Goal: Task Accomplishment & Management: Manage account settings

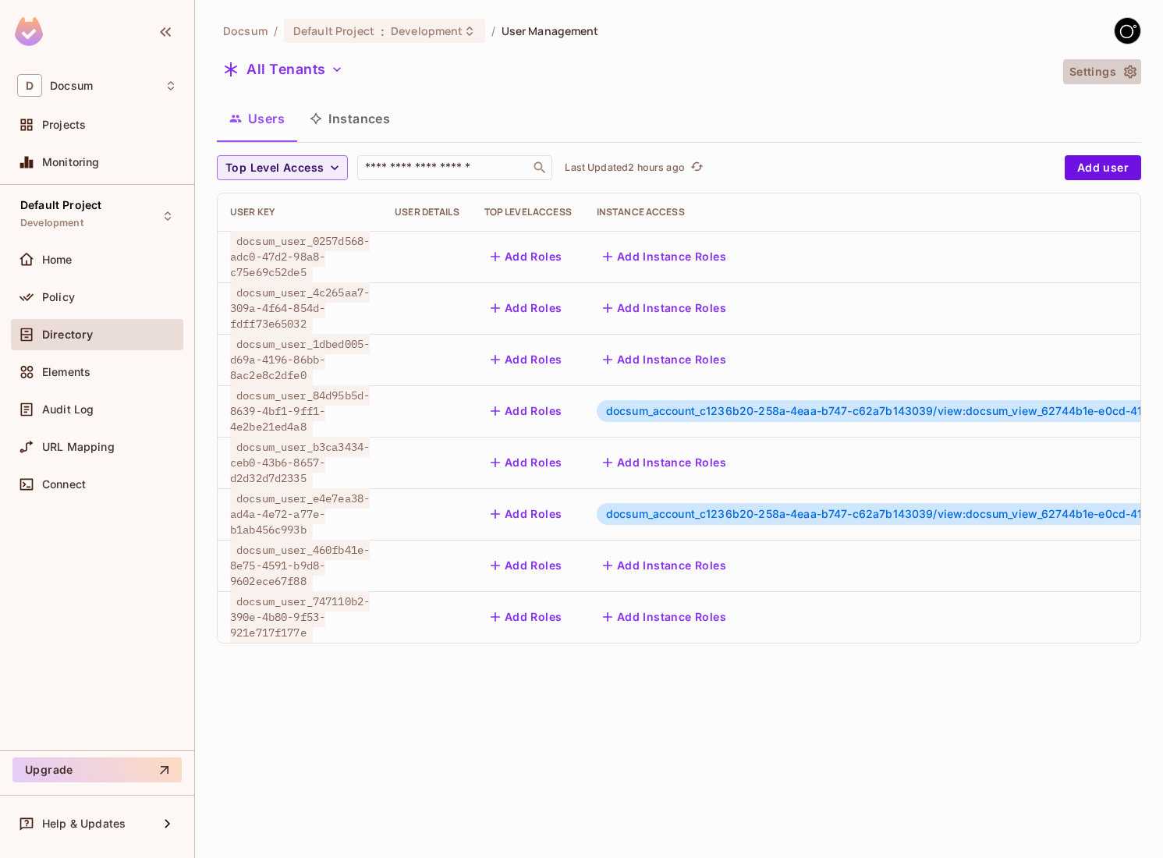
click at [1133, 66] on icon "button" at bounding box center [1130, 72] width 16 height 16
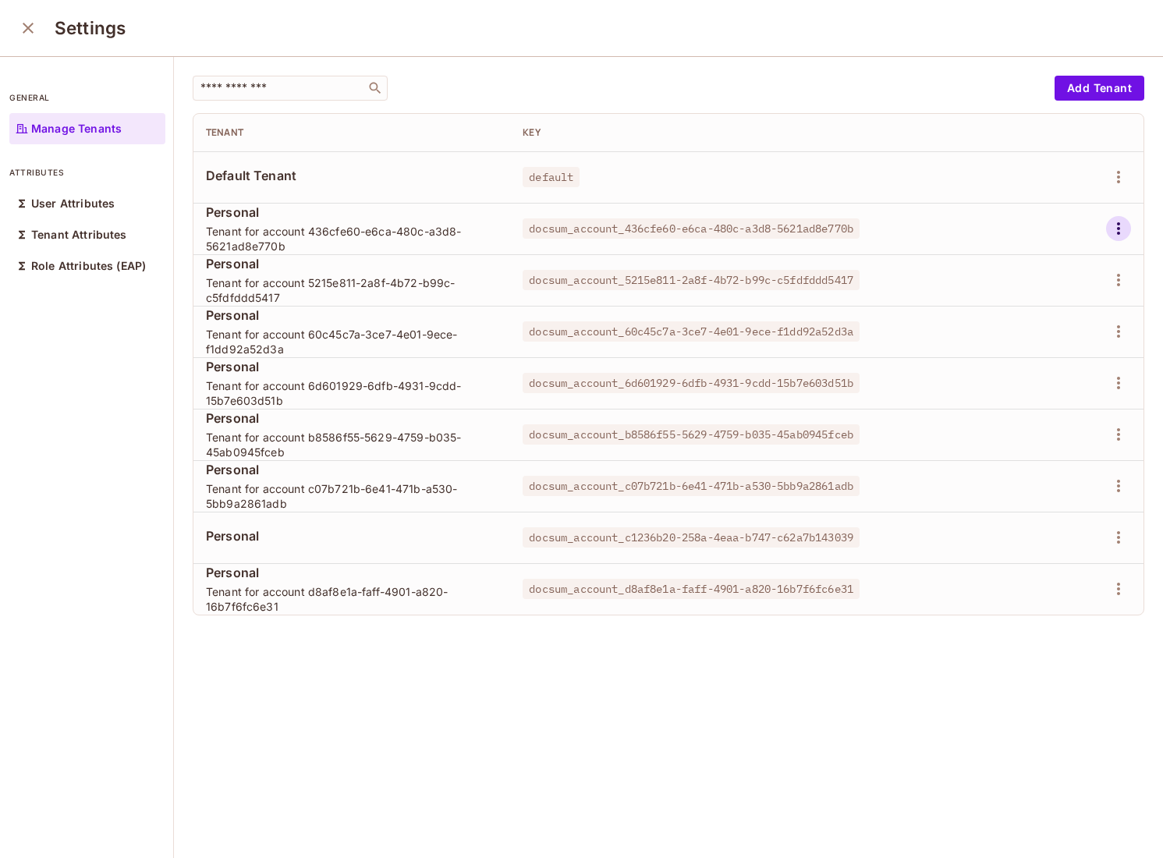
click at [1121, 223] on icon "button" at bounding box center [1118, 228] width 19 height 19
click at [1064, 331] on div "Delete Tenant" at bounding box center [1061, 333] width 73 height 16
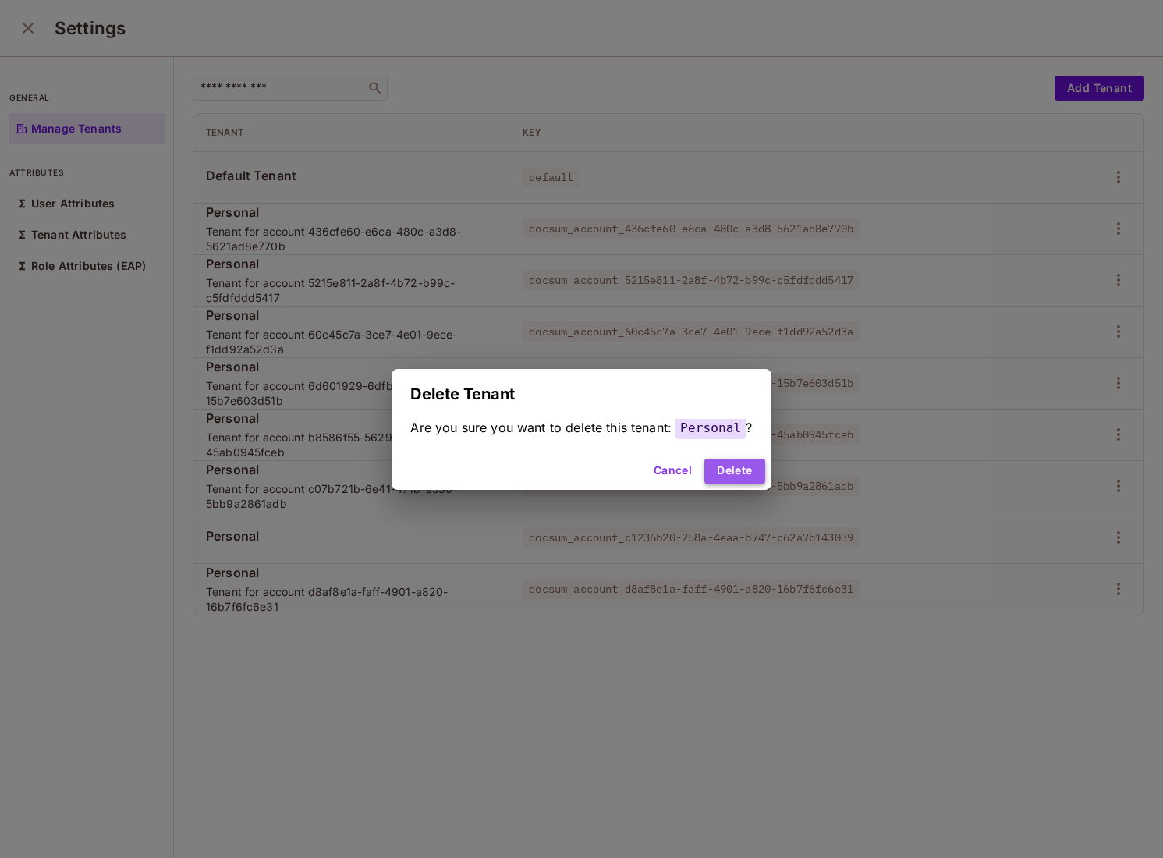
click at [753, 472] on button "Delete" at bounding box center [734, 471] width 60 height 25
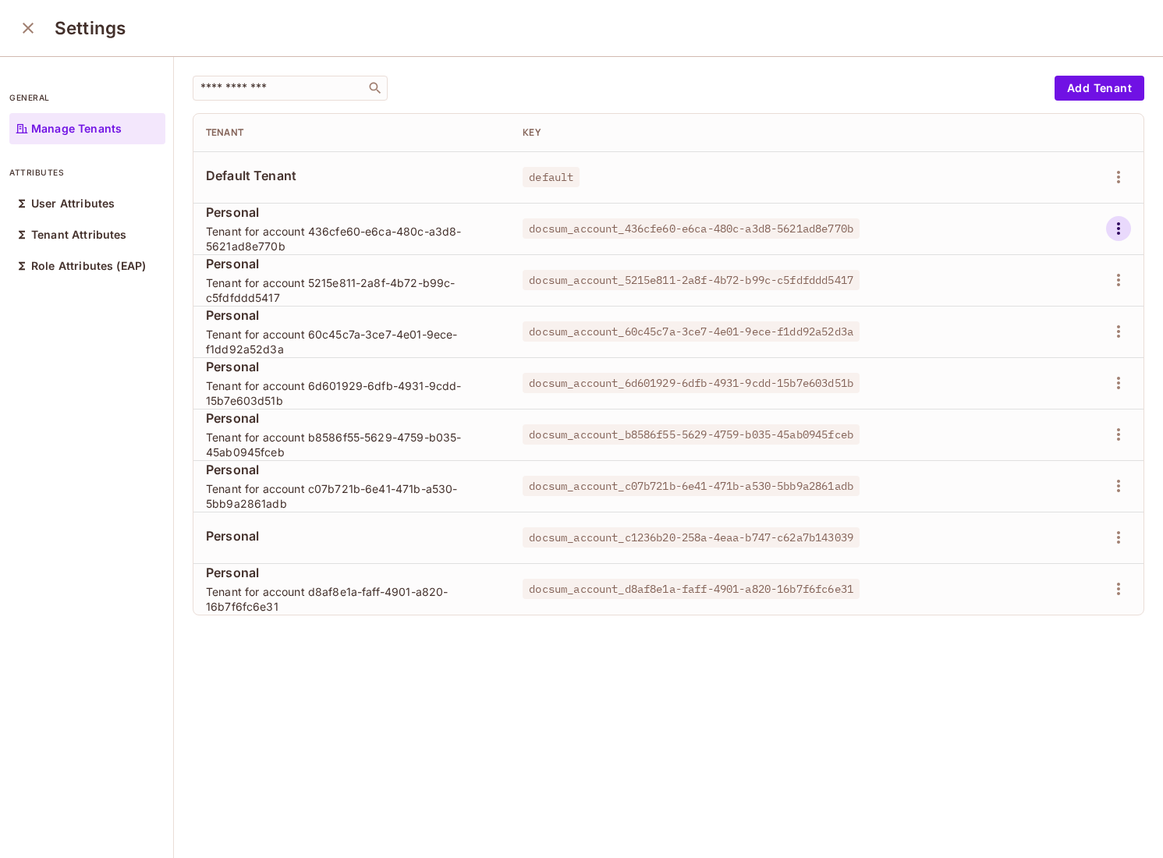
click at [1114, 223] on icon "button" at bounding box center [1118, 228] width 19 height 19
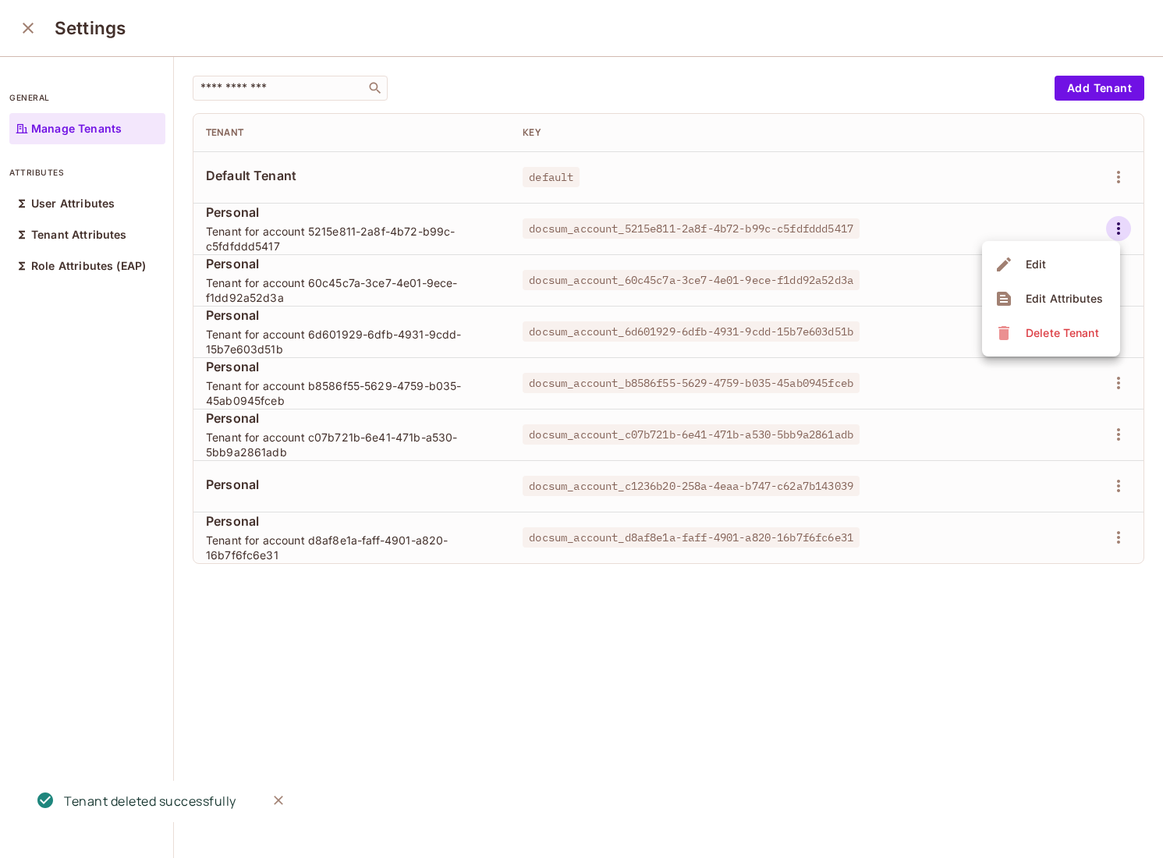
click at [1054, 331] on div "Delete Tenant" at bounding box center [1061, 333] width 73 height 16
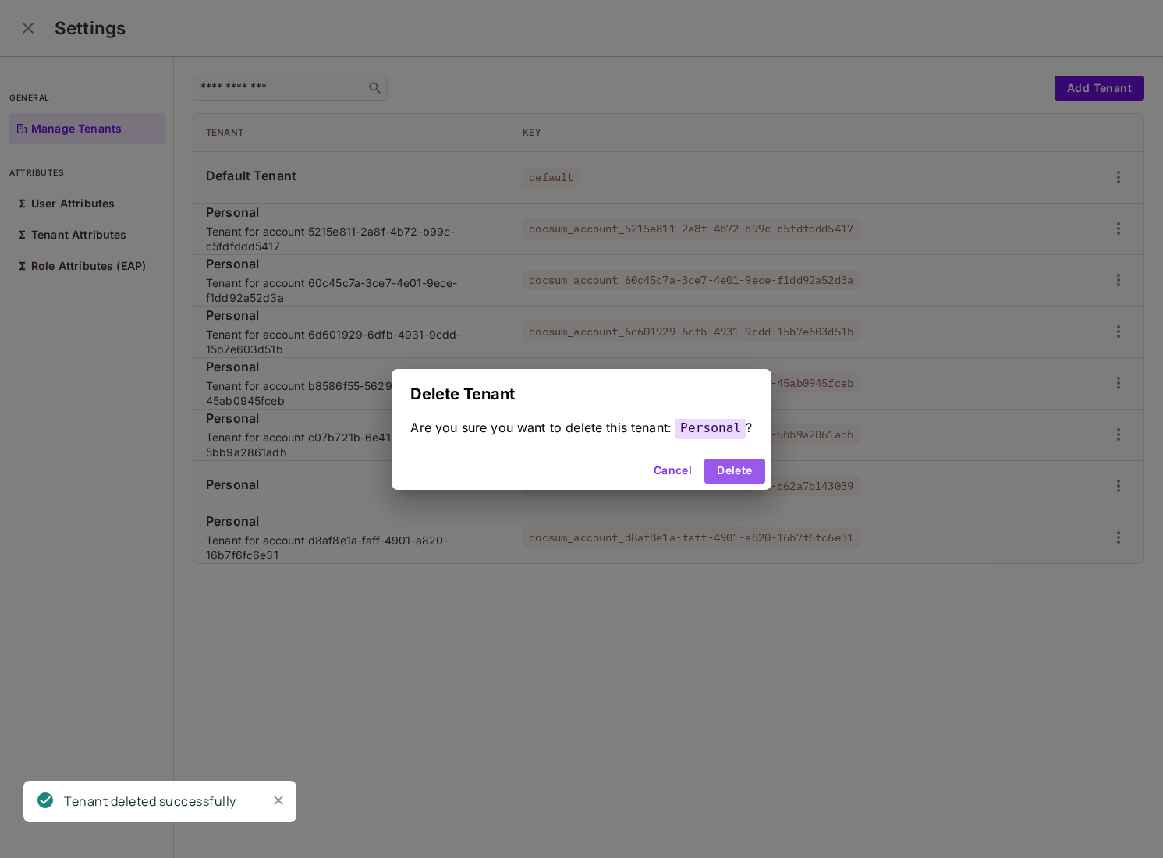
drag, startPoint x: 749, startPoint y: 465, endPoint x: 945, endPoint y: 320, distance: 243.6
click at [749, 465] on button "Delete" at bounding box center [734, 471] width 60 height 25
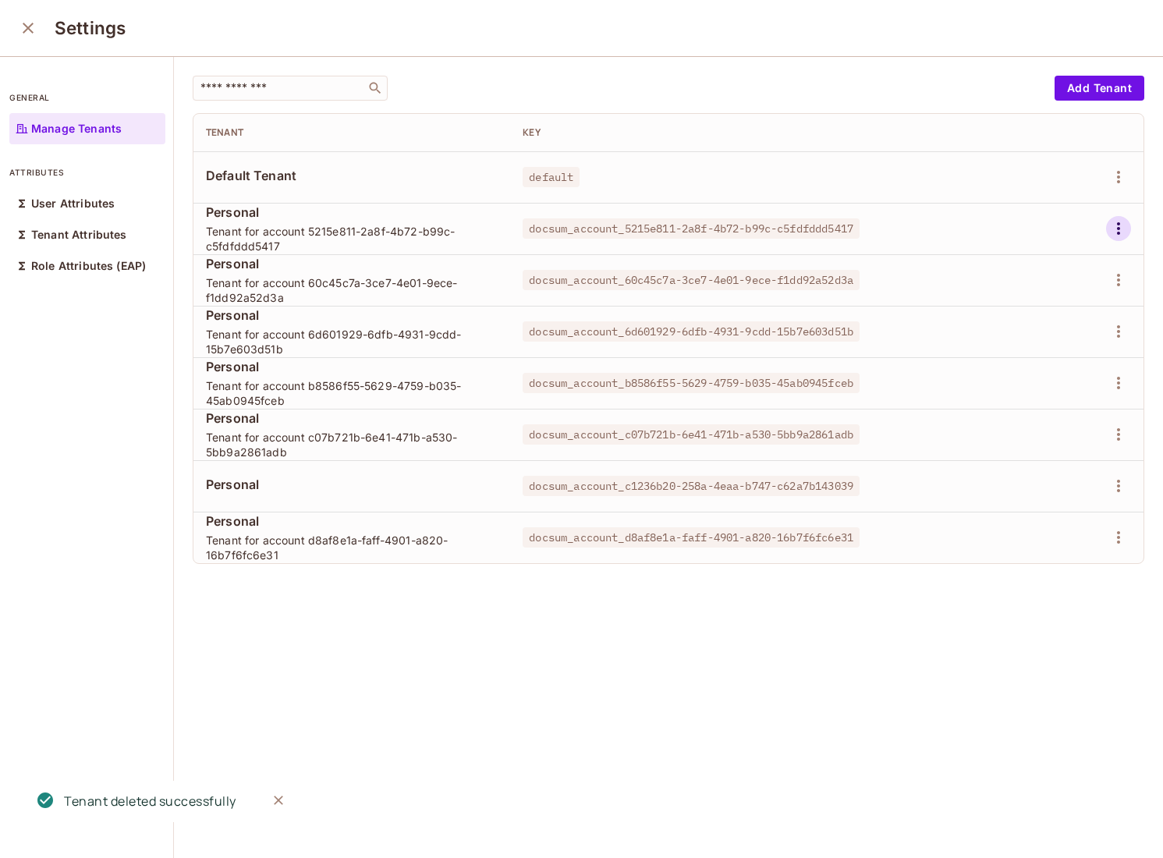
click at [1125, 231] on icon "button" at bounding box center [1118, 228] width 19 height 19
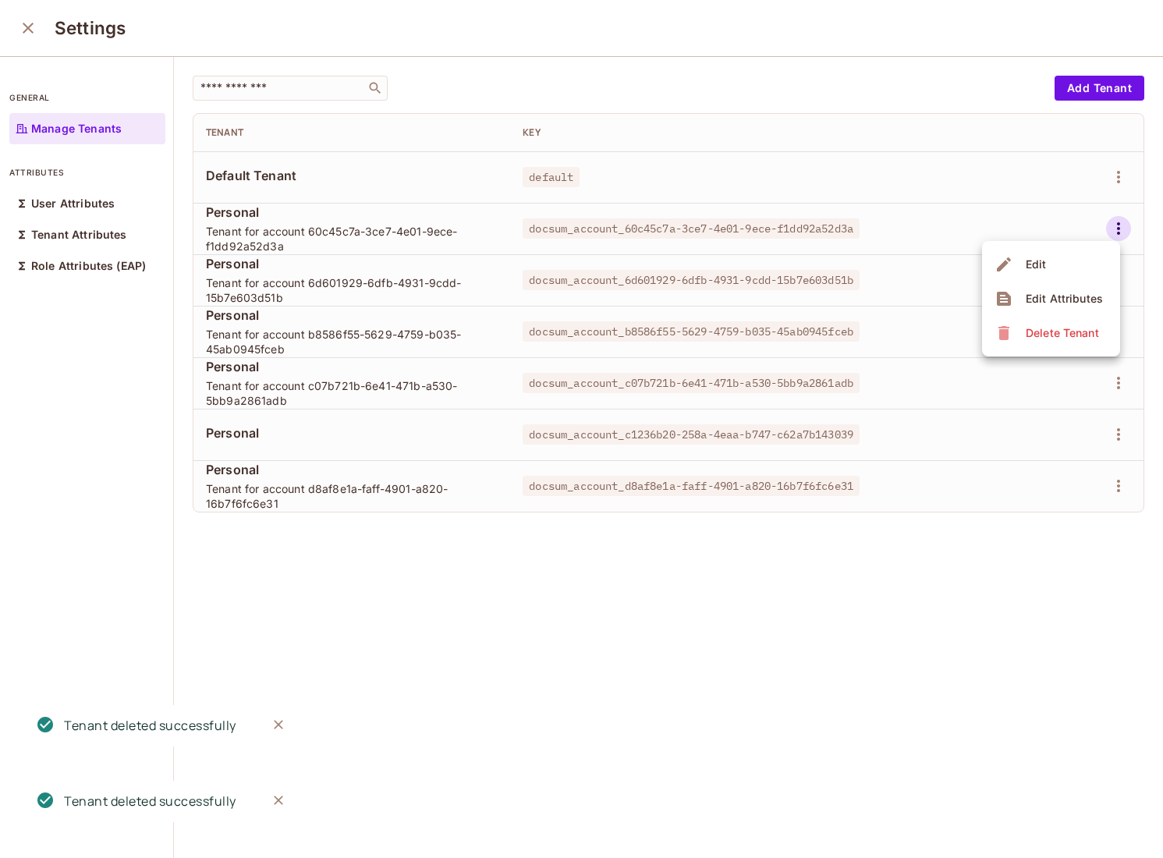
click at [1055, 329] on div "Delete Tenant" at bounding box center [1061, 333] width 73 height 16
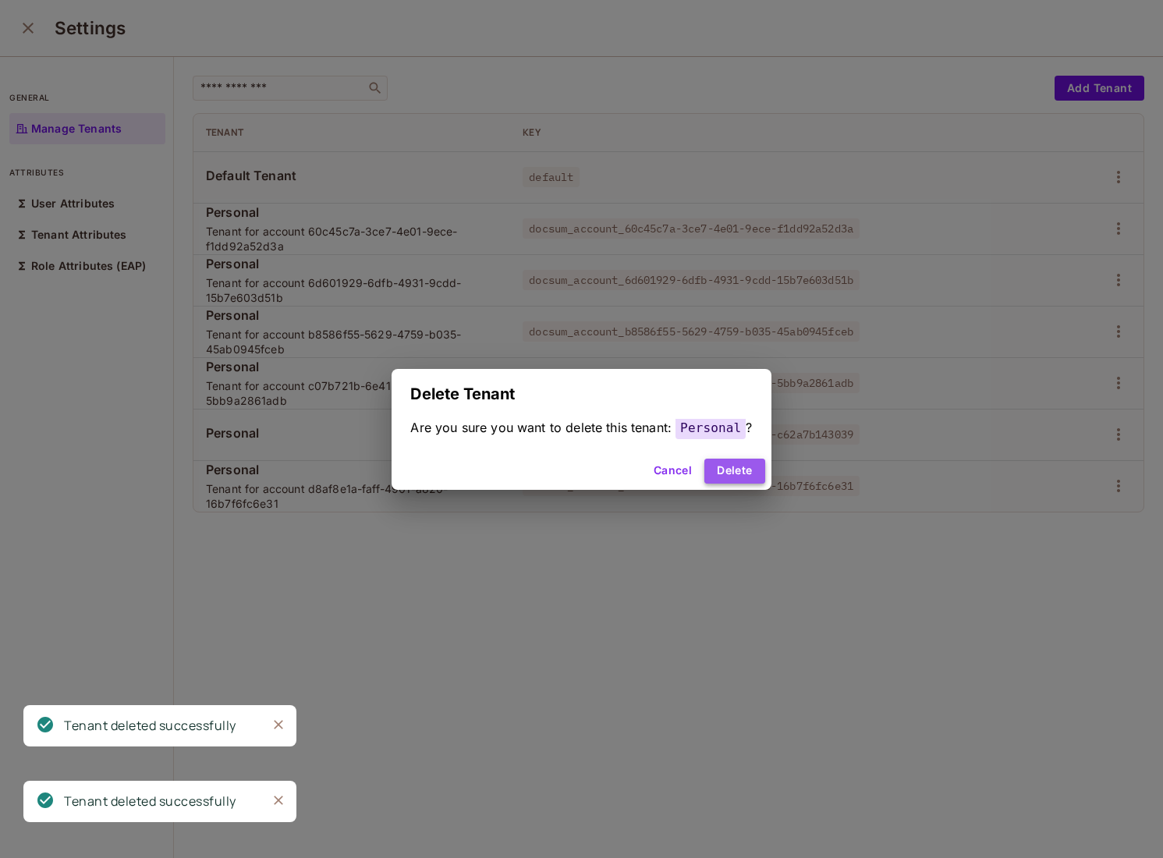
click at [717, 470] on button "Delete" at bounding box center [734, 471] width 60 height 25
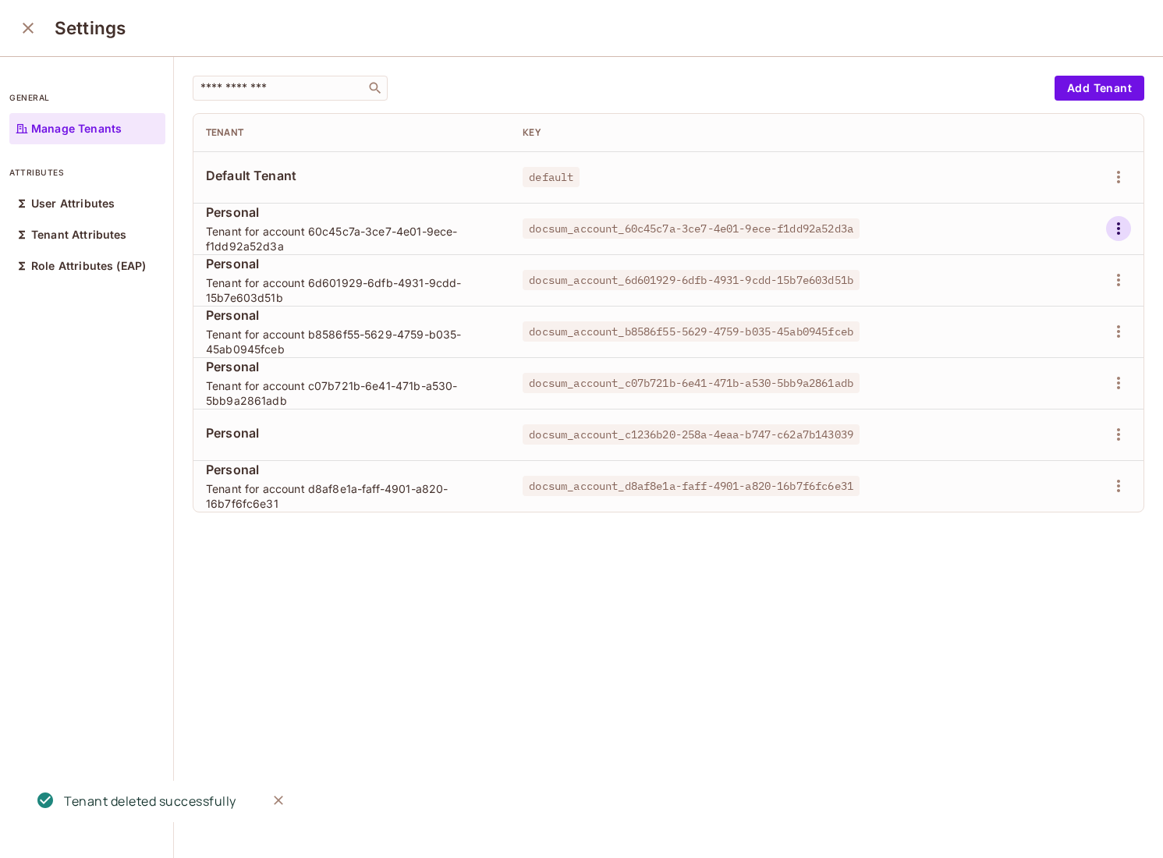
click at [1114, 235] on icon "button" at bounding box center [1118, 228] width 19 height 19
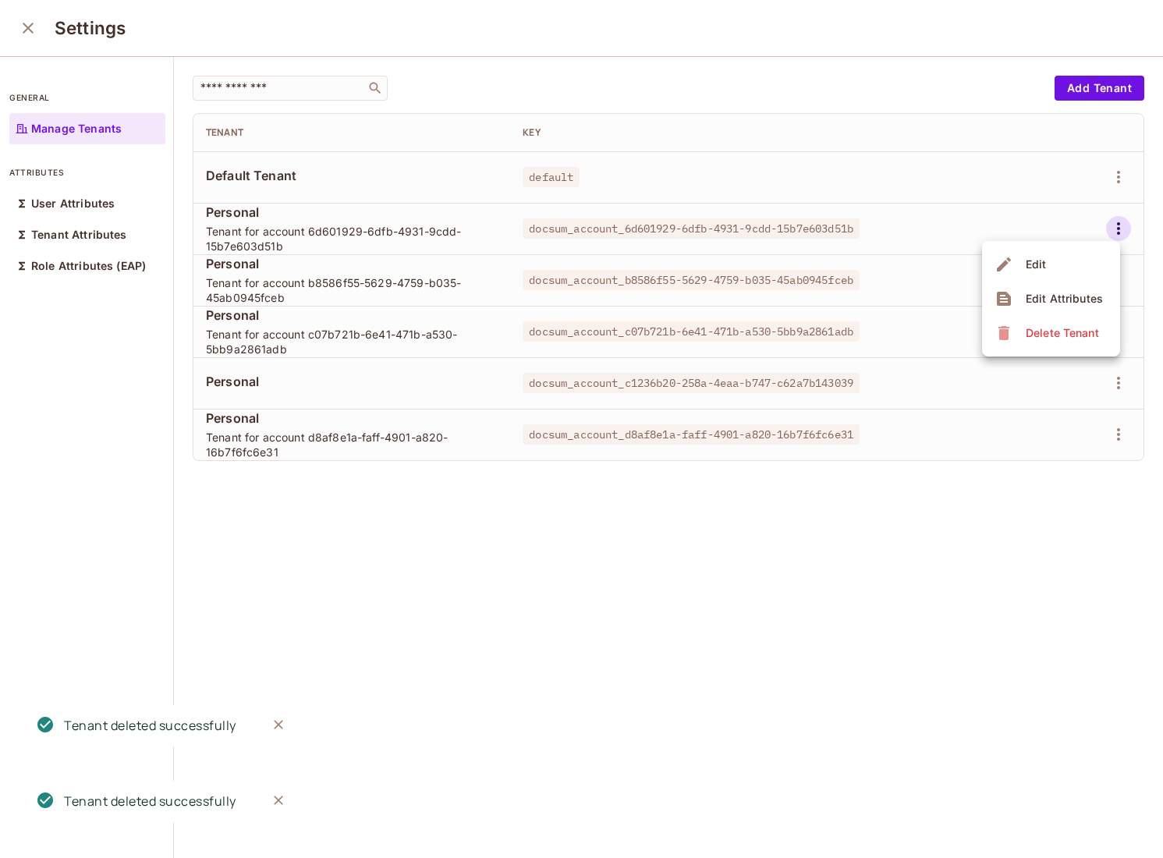
click at [1025, 333] on div "Delete Tenant" at bounding box center [1061, 333] width 73 height 16
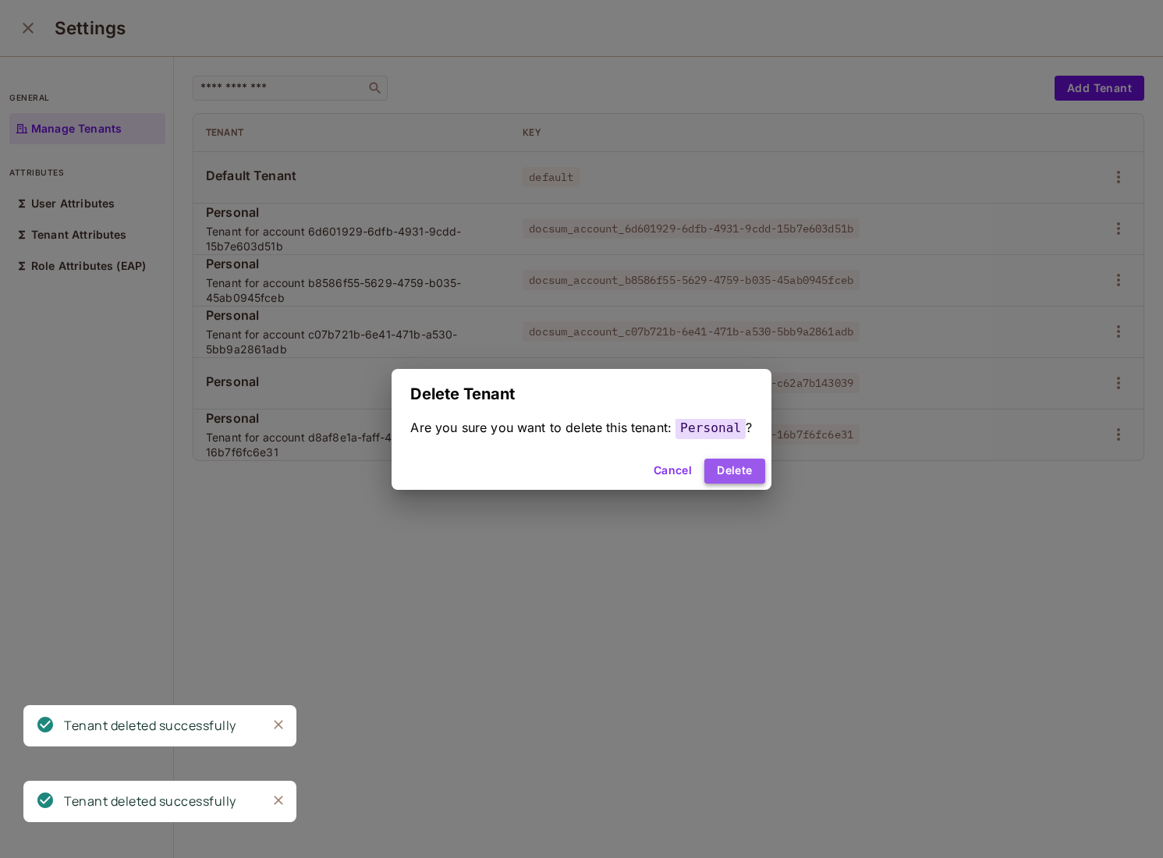
click at [746, 466] on button "Delete" at bounding box center [734, 471] width 60 height 25
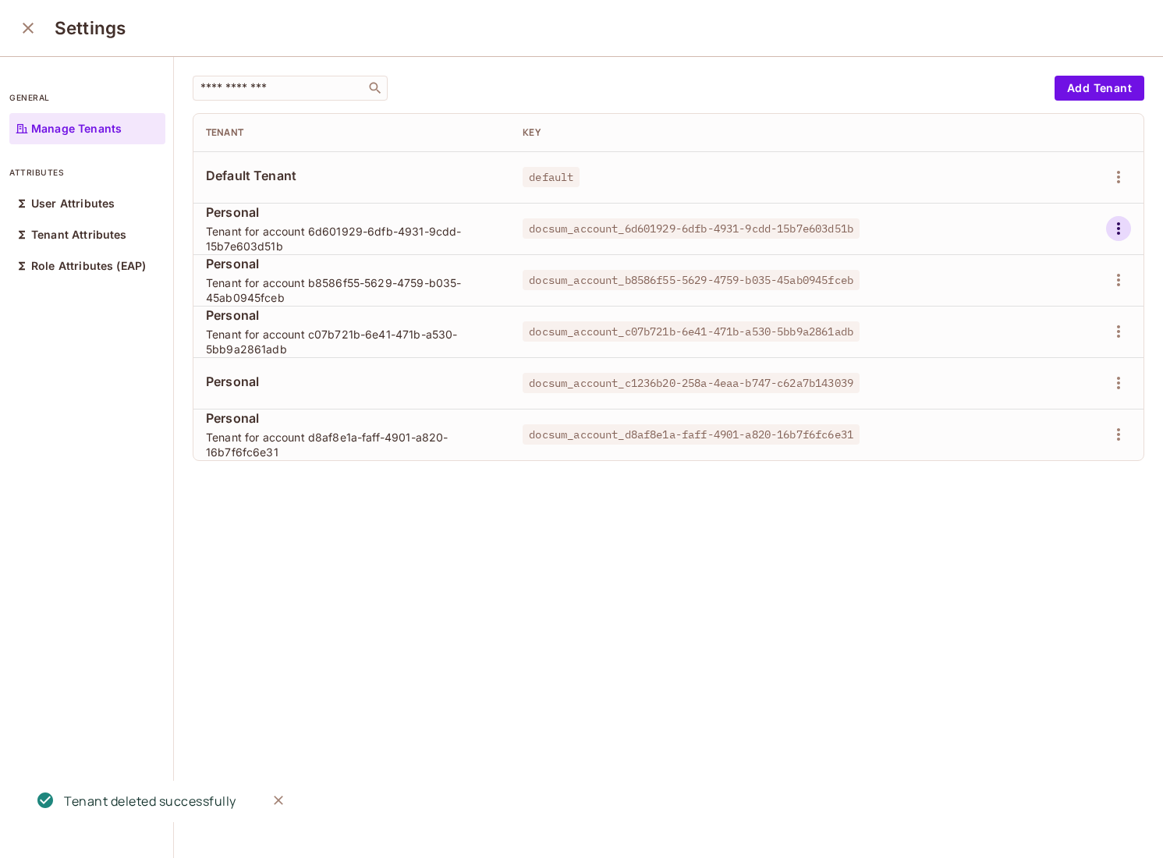
click at [1116, 220] on icon "button" at bounding box center [1118, 228] width 19 height 19
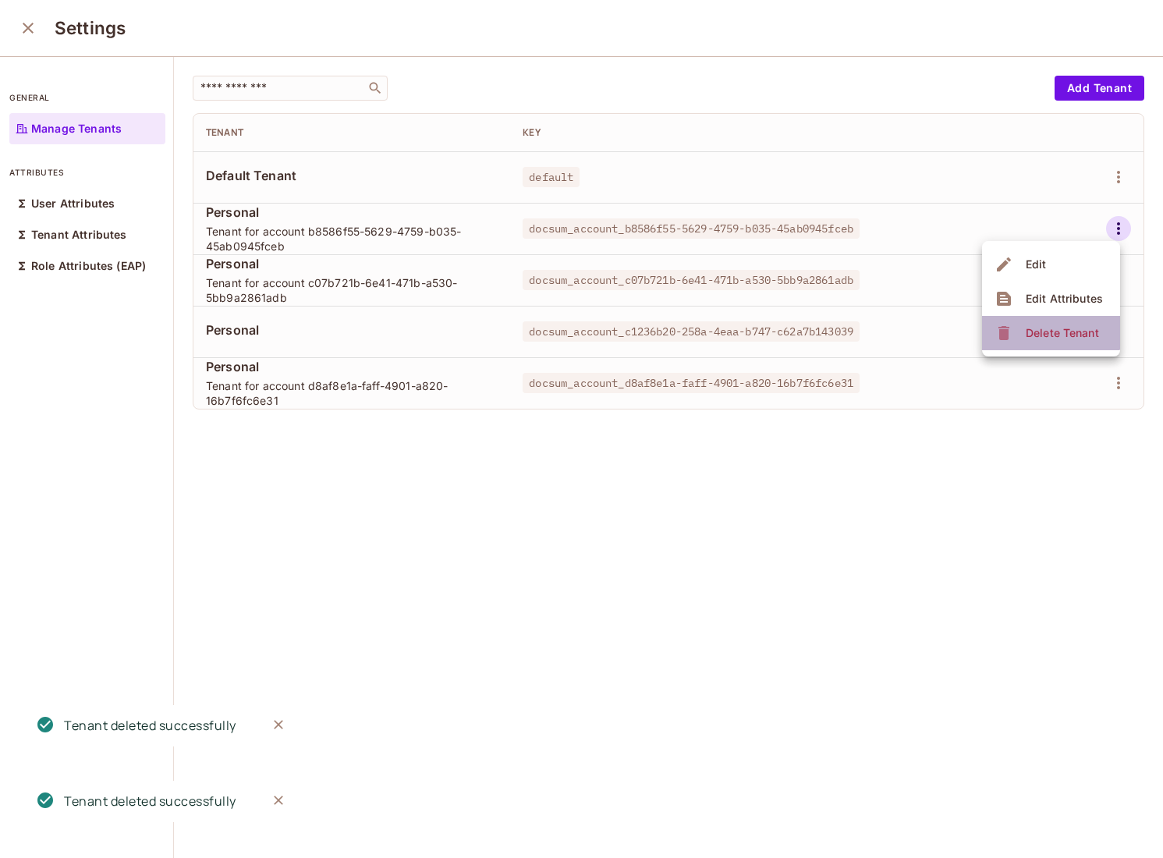
click at [1050, 325] on div "Delete Tenant" at bounding box center [1061, 333] width 73 height 16
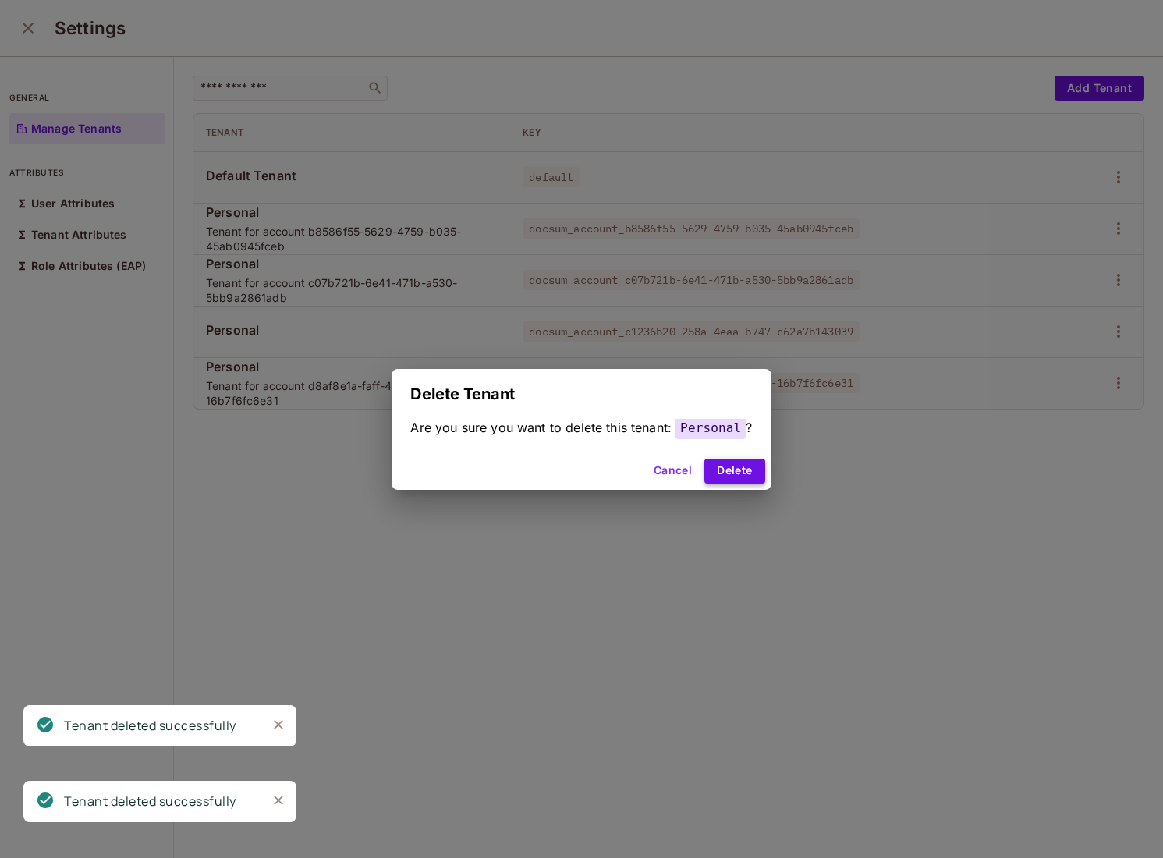
click at [747, 480] on button "Delete" at bounding box center [734, 471] width 60 height 25
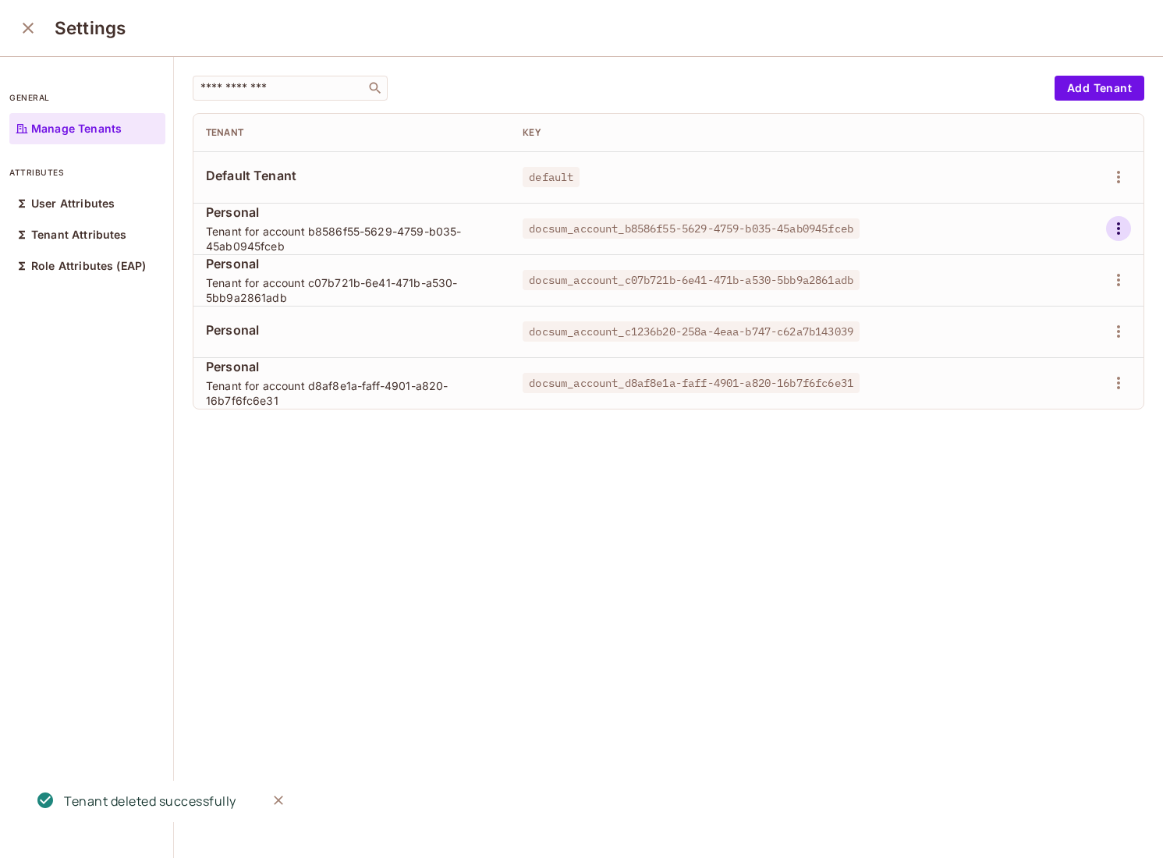
click at [1115, 220] on icon "button" at bounding box center [1118, 228] width 19 height 19
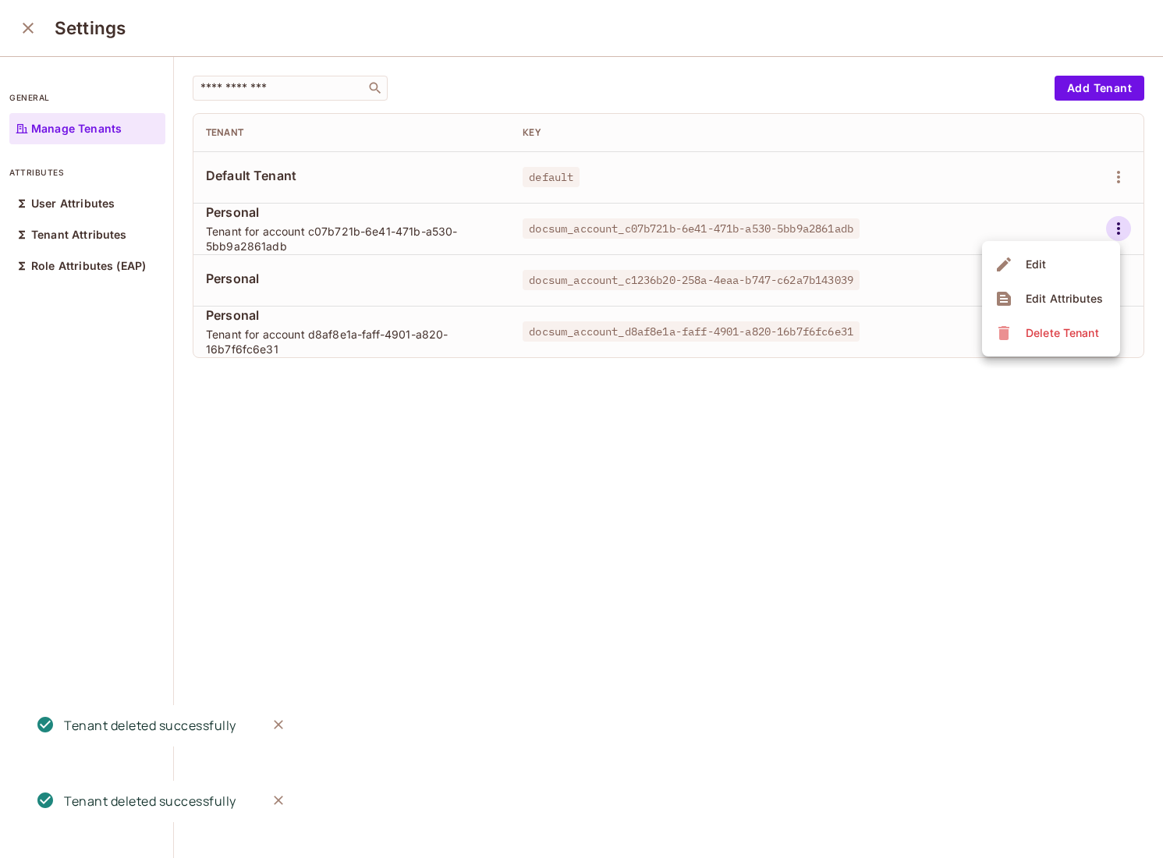
click at [1040, 332] on div "Delete Tenant" at bounding box center [1061, 333] width 73 height 16
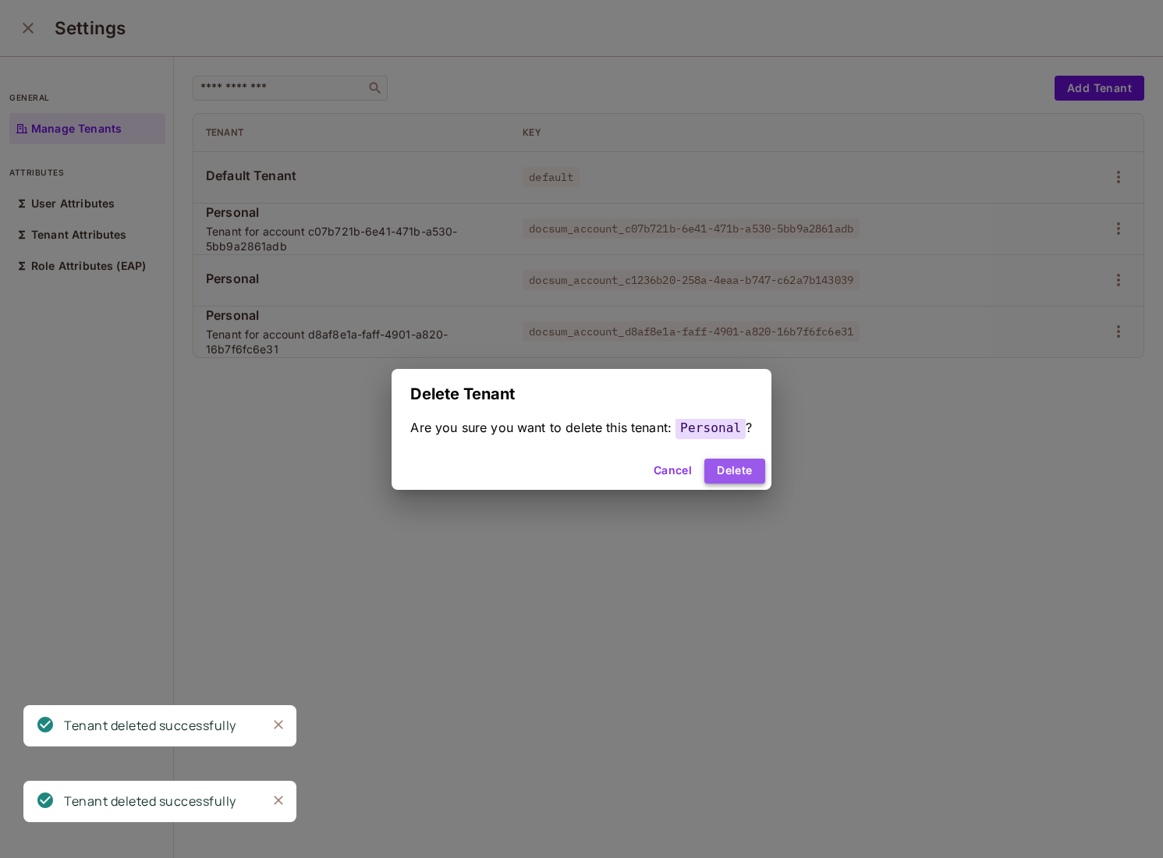
click at [742, 471] on button "Delete" at bounding box center [734, 471] width 60 height 25
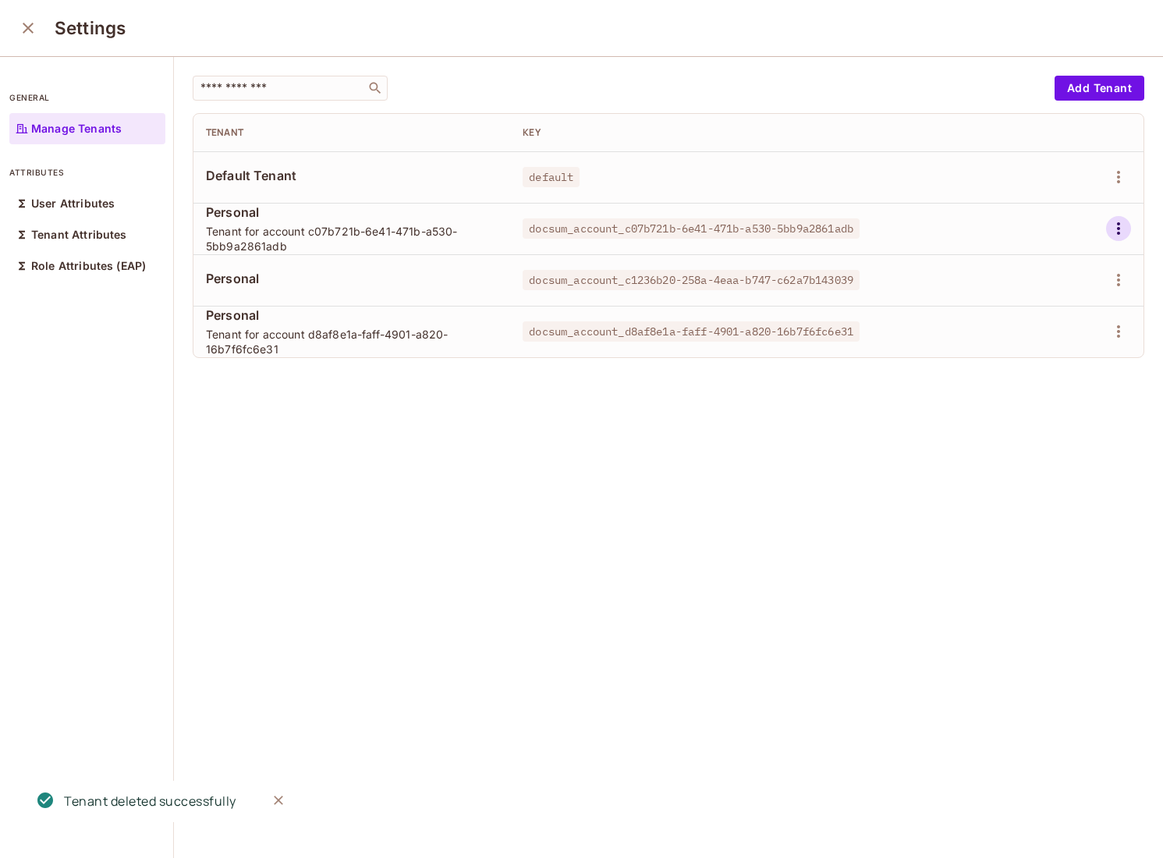
click at [1129, 230] on button "button" at bounding box center [1118, 228] width 25 height 25
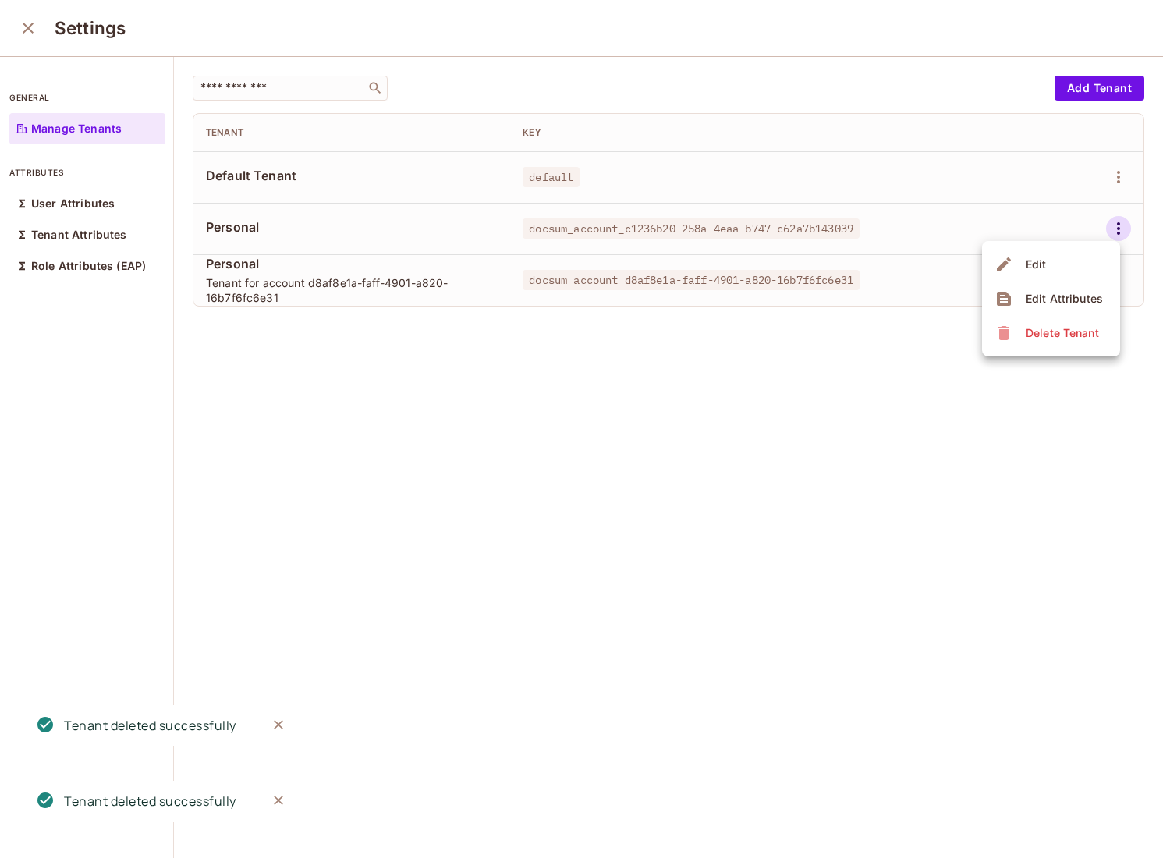
drag, startPoint x: 1072, startPoint y: 312, endPoint x: 1058, endPoint y: 331, distance: 24.0
click at [1058, 331] on ul "Edit Edit Attributes Delete Tenant" at bounding box center [1051, 298] width 138 height 115
click at [1058, 331] on div "Delete Tenant" at bounding box center [1061, 333] width 73 height 16
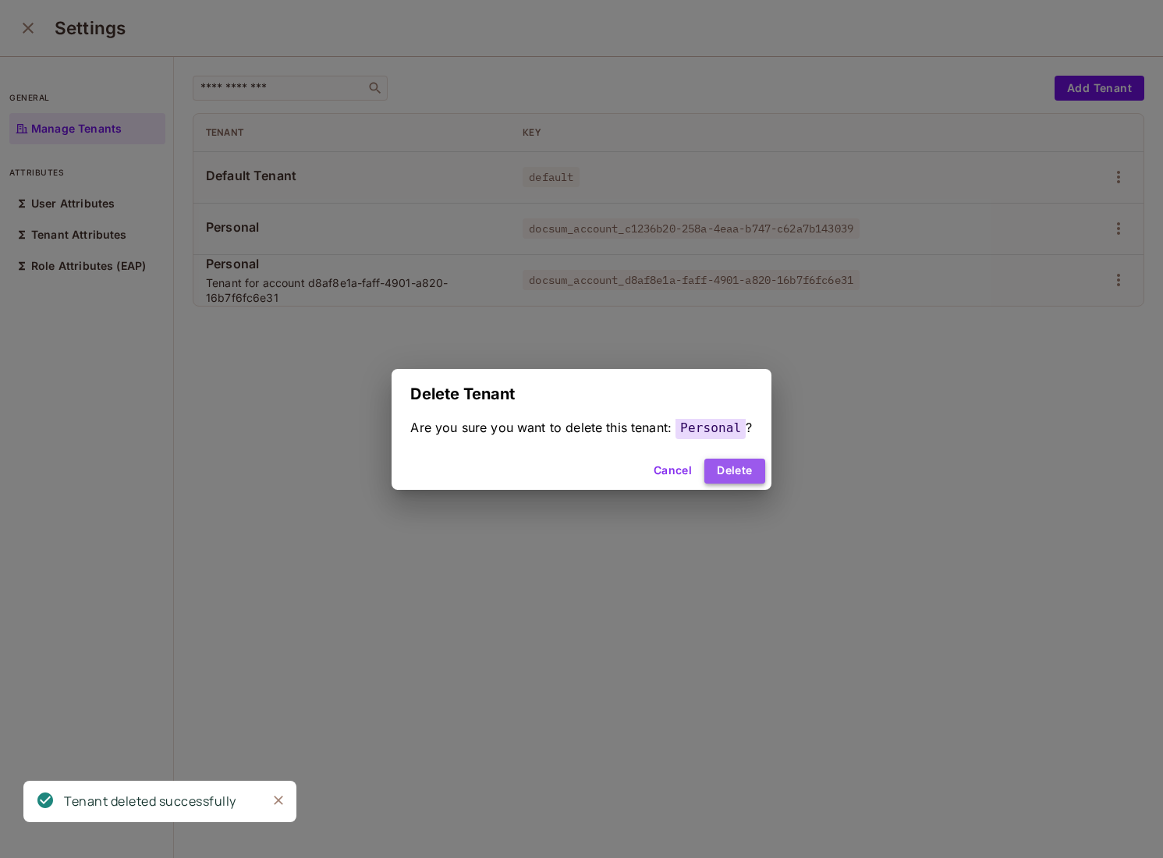
click at [738, 470] on button "Delete" at bounding box center [734, 471] width 60 height 25
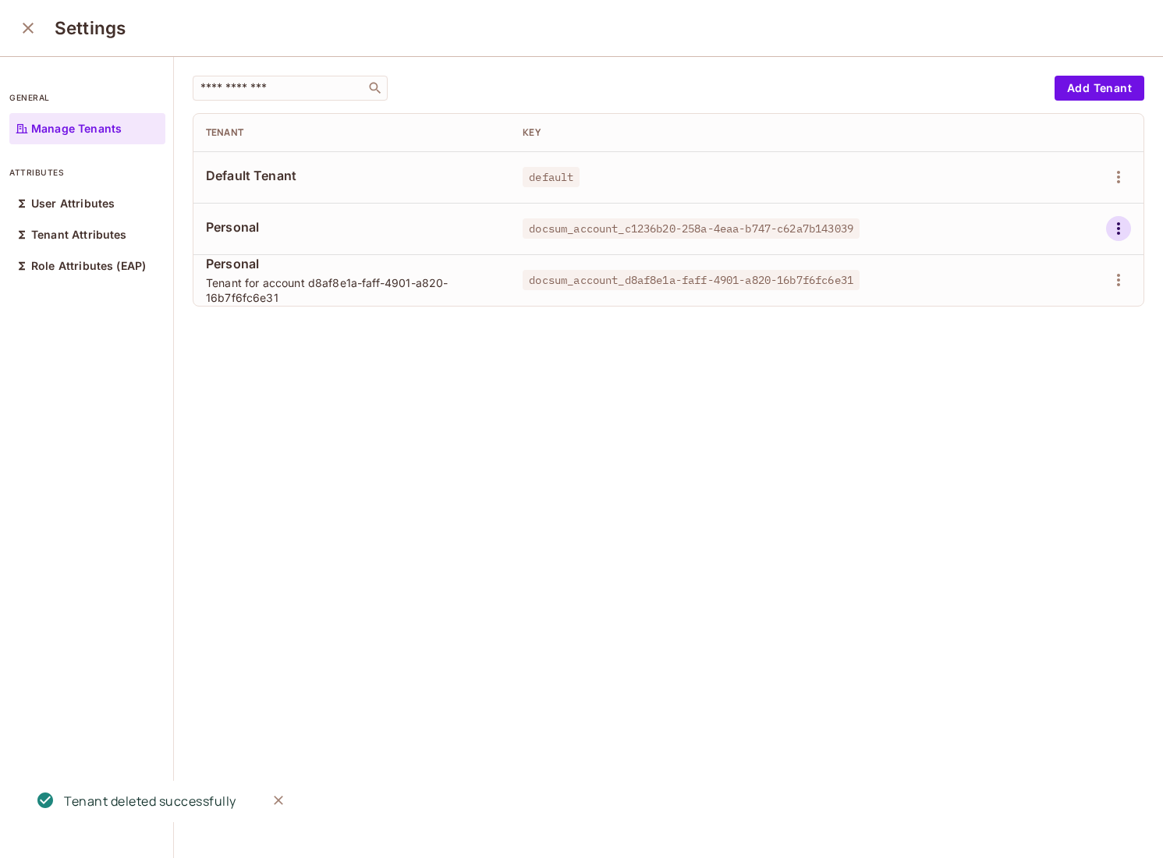
click at [1121, 225] on icon "button" at bounding box center [1118, 228] width 19 height 19
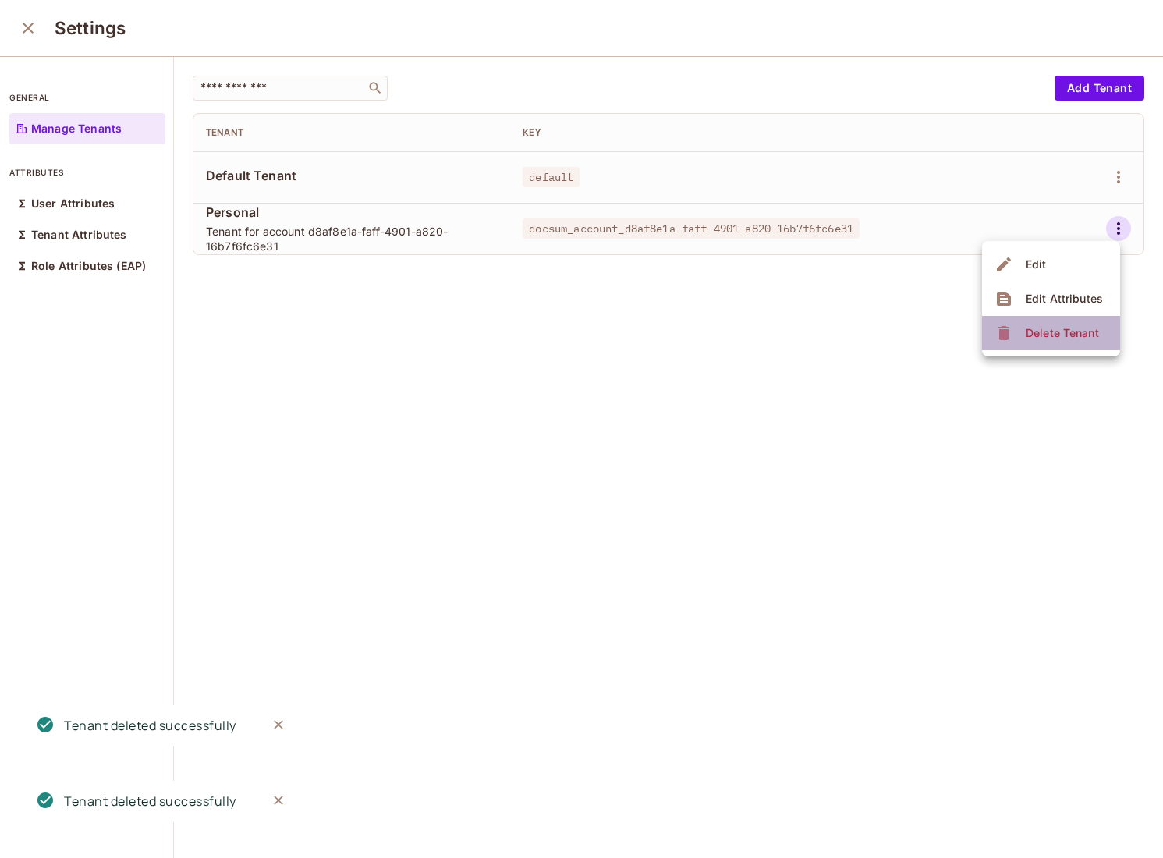
click at [1054, 328] on div "Delete Tenant" at bounding box center [1061, 333] width 73 height 16
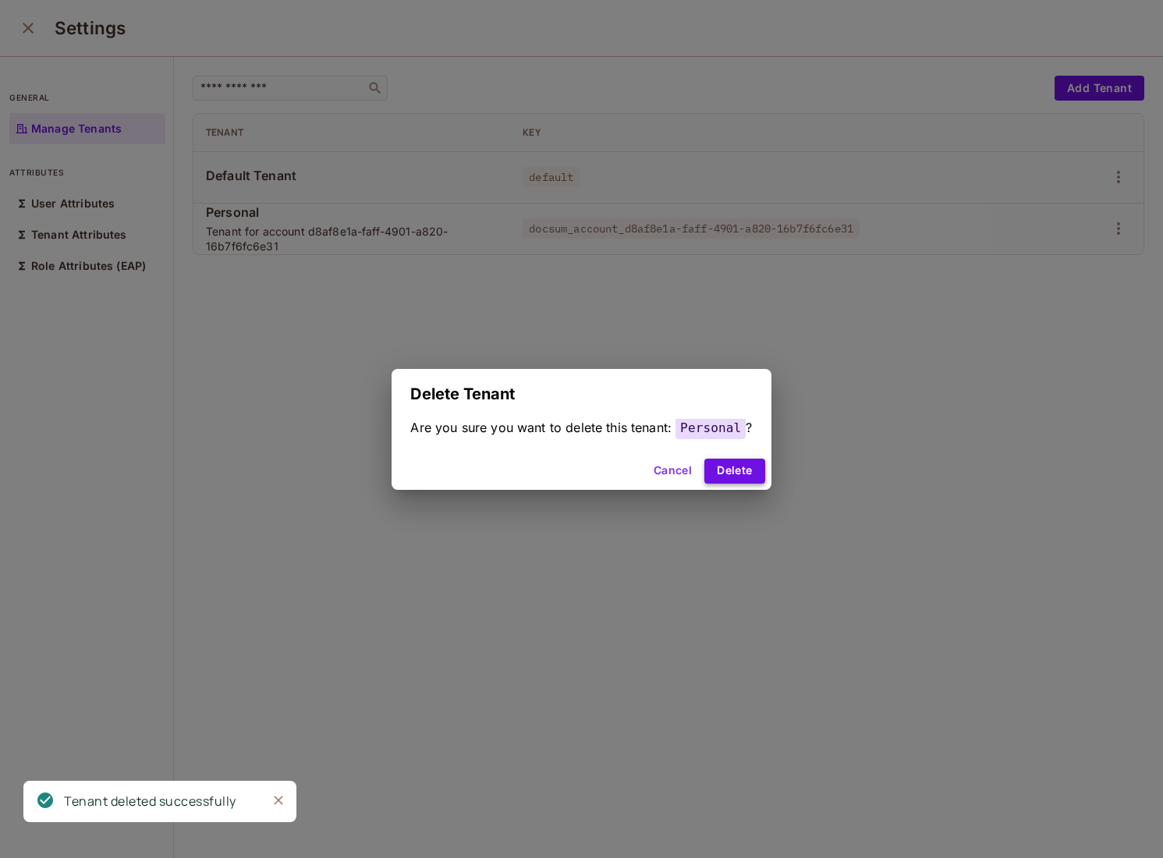
click at [731, 472] on button "Delete" at bounding box center [734, 471] width 60 height 25
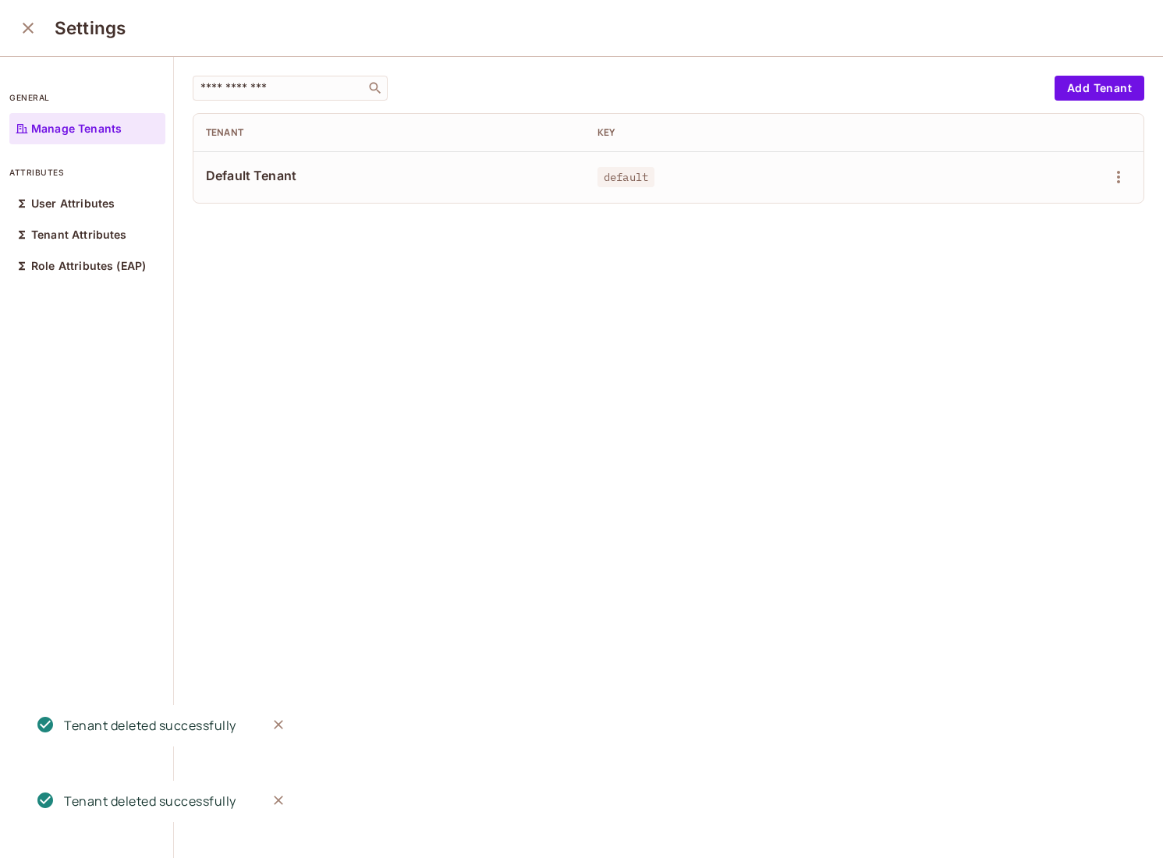
click at [34, 33] on icon "close" at bounding box center [28, 28] width 19 height 19
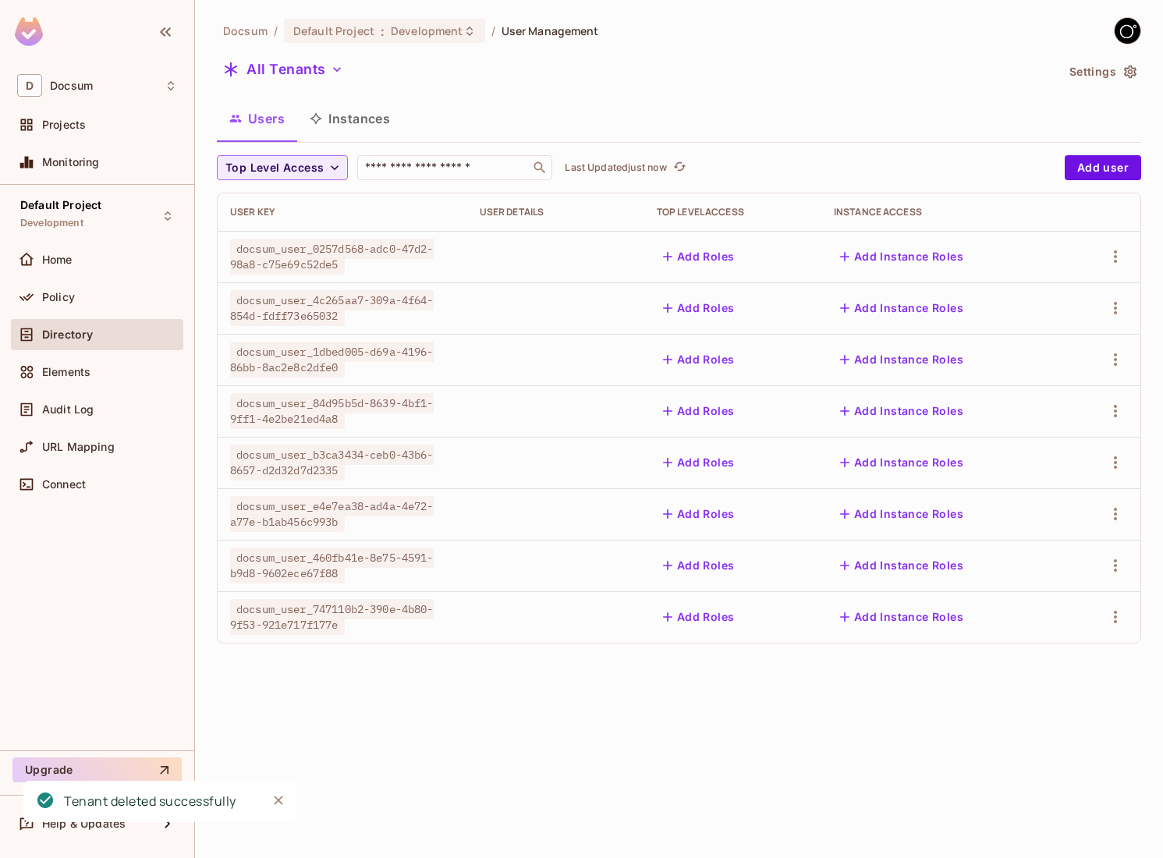
click at [368, 119] on button "Instances" at bounding box center [349, 118] width 105 height 39
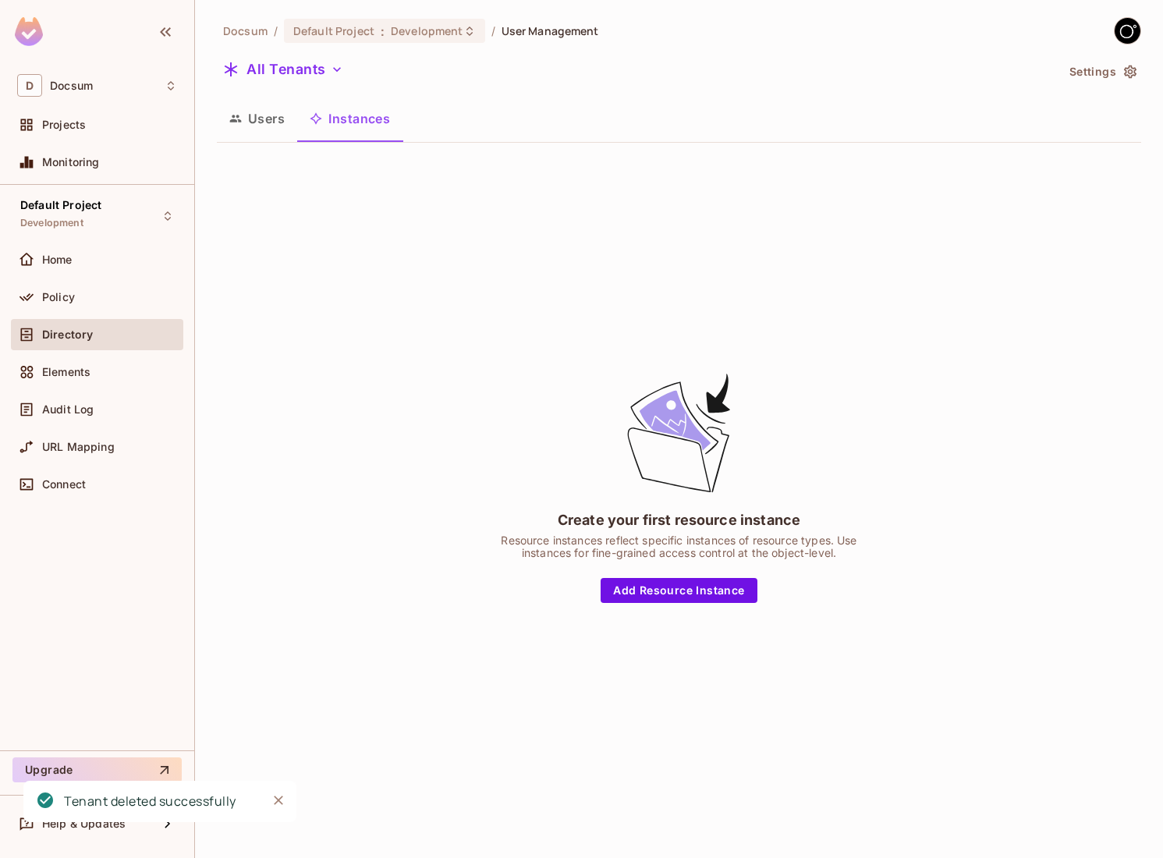
click at [274, 119] on button "Users" at bounding box center [257, 118] width 80 height 39
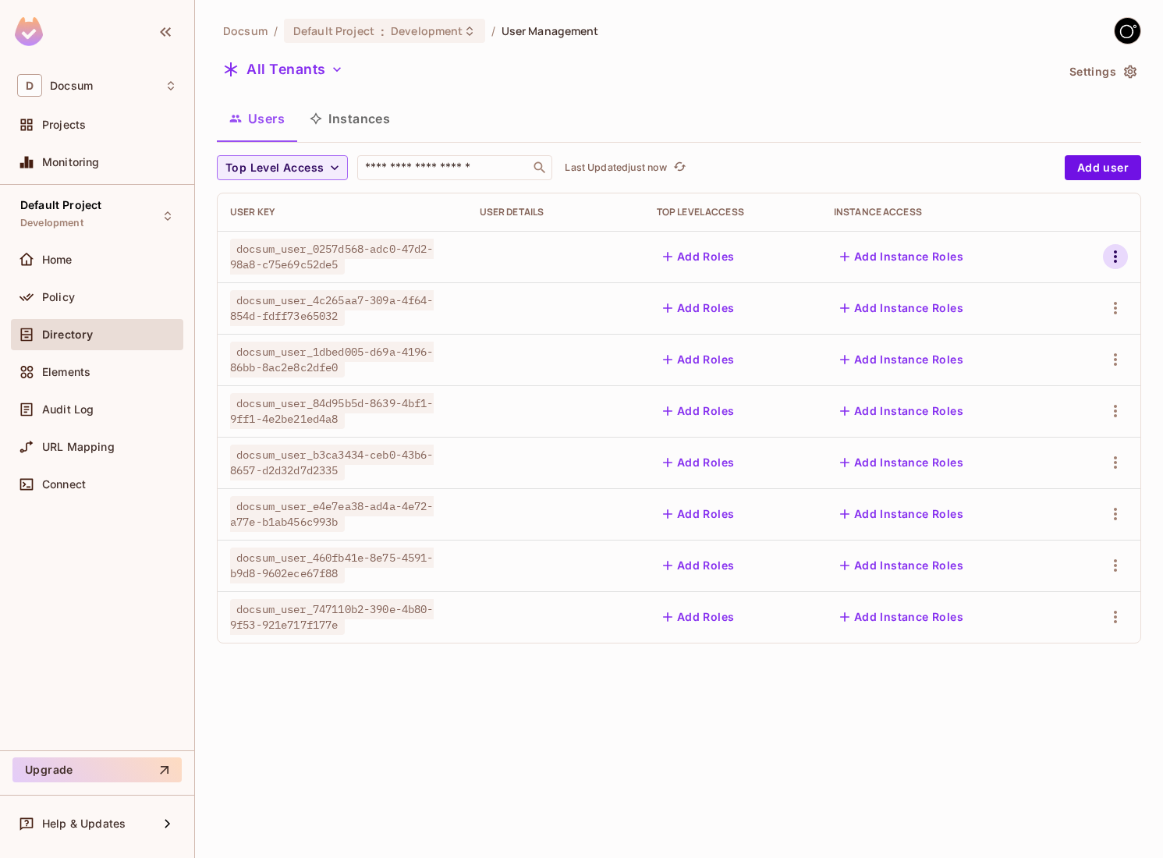
click at [1117, 255] on icon "button" at bounding box center [1115, 256] width 19 height 19
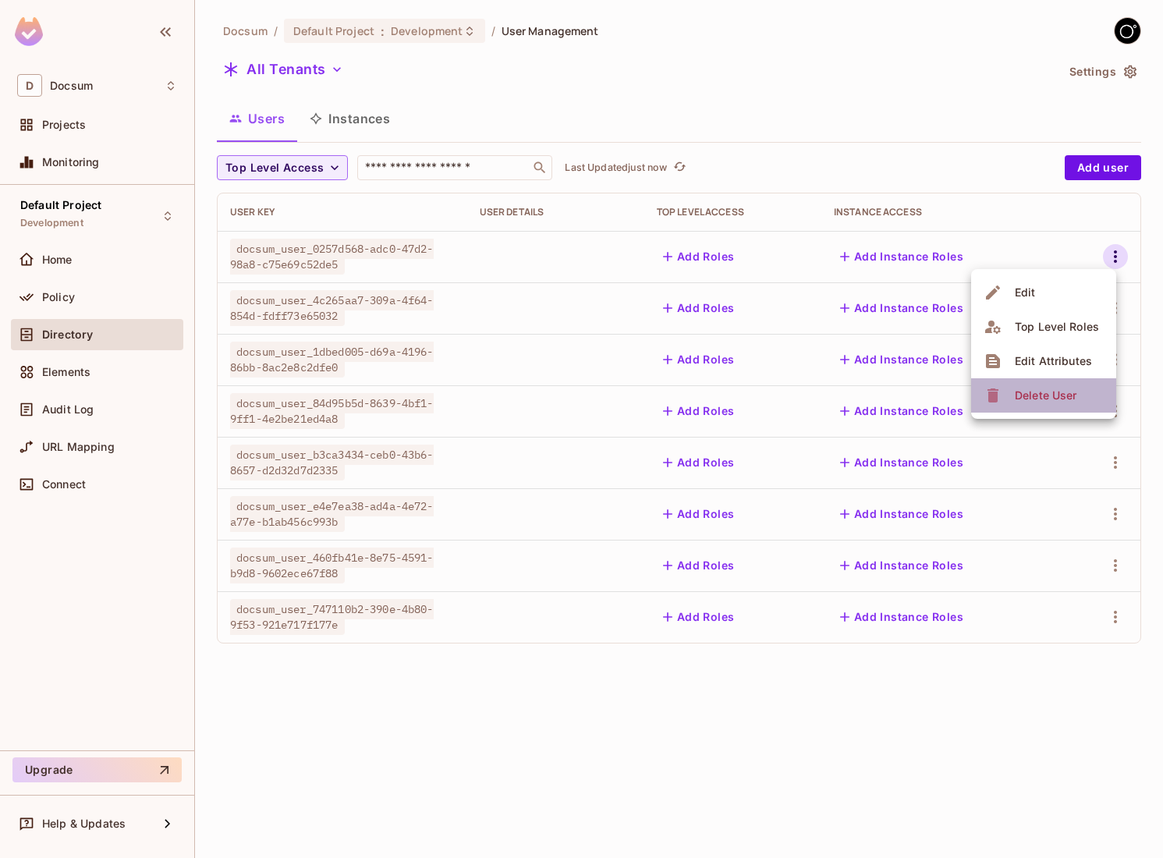
click at [1047, 401] on div "Delete User" at bounding box center [1046, 396] width 62 height 16
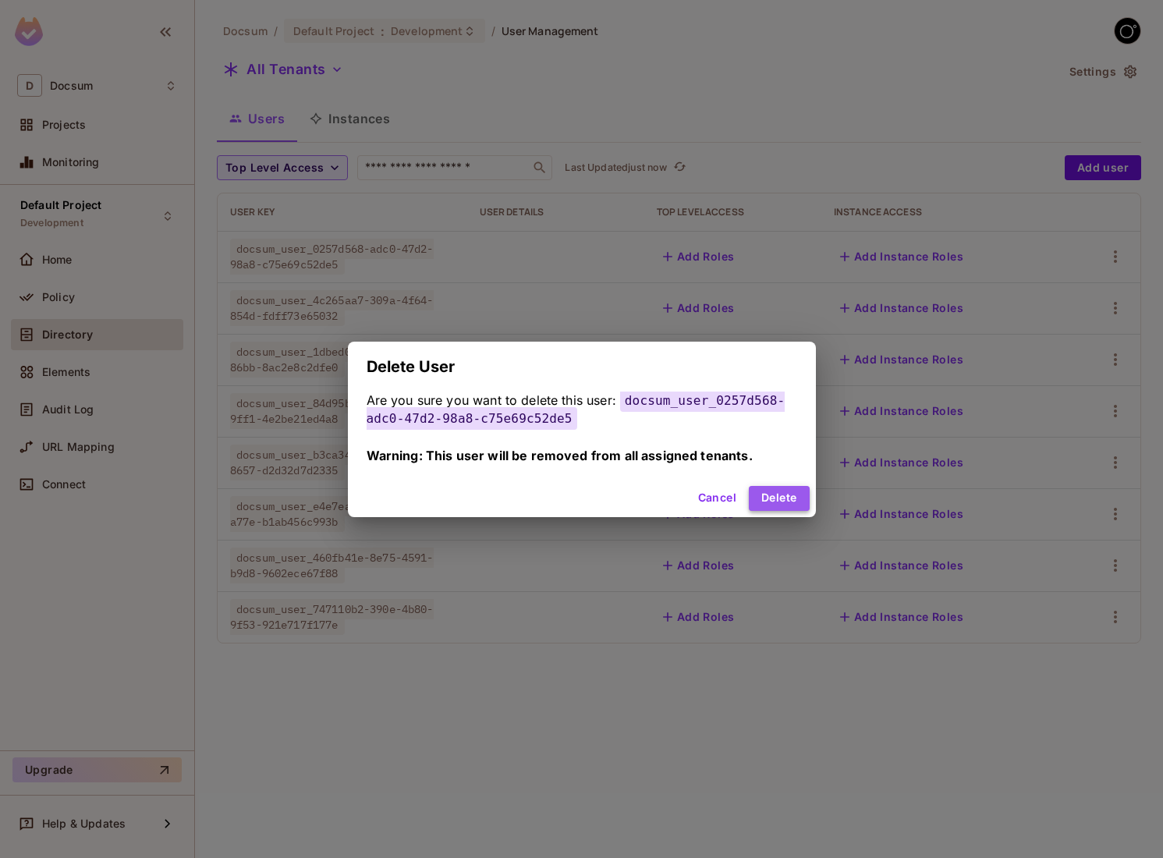
click at [777, 498] on button "Delete" at bounding box center [779, 498] width 60 height 25
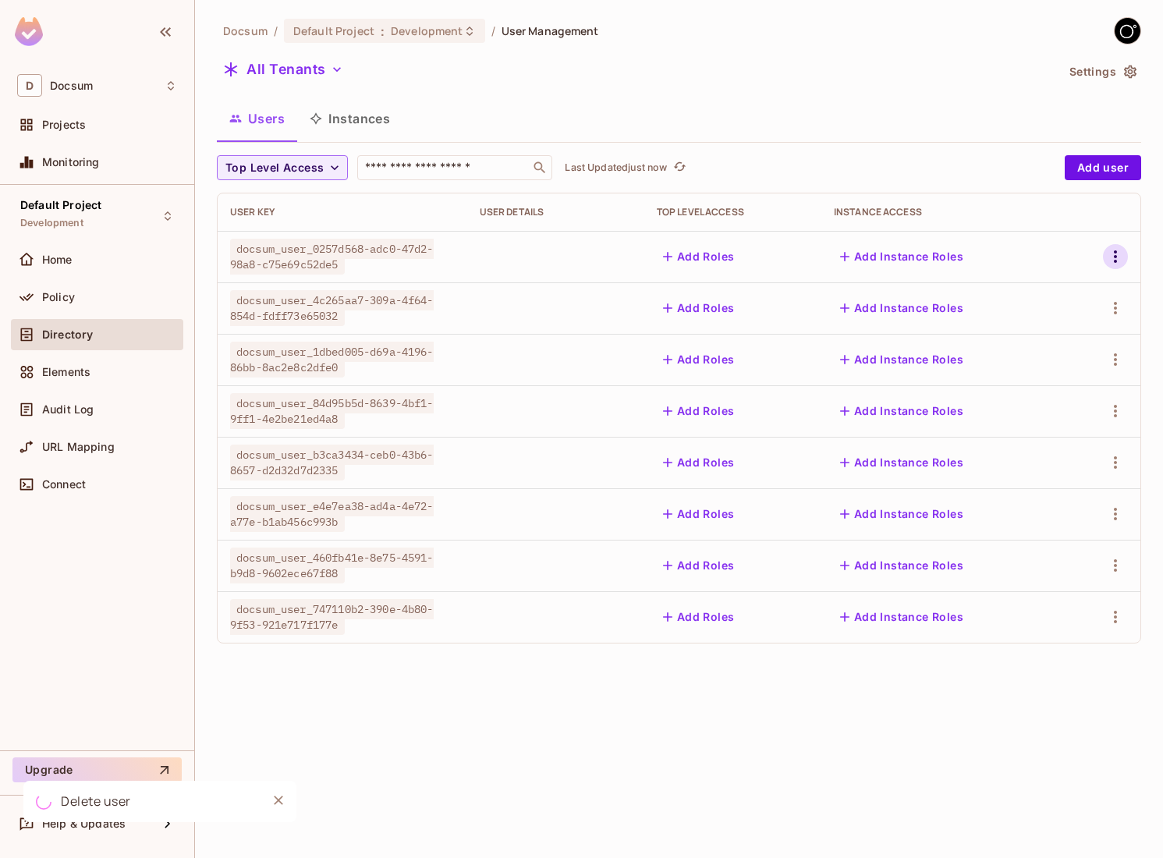
click at [1110, 257] on icon "button" at bounding box center [1115, 256] width 19 height 19
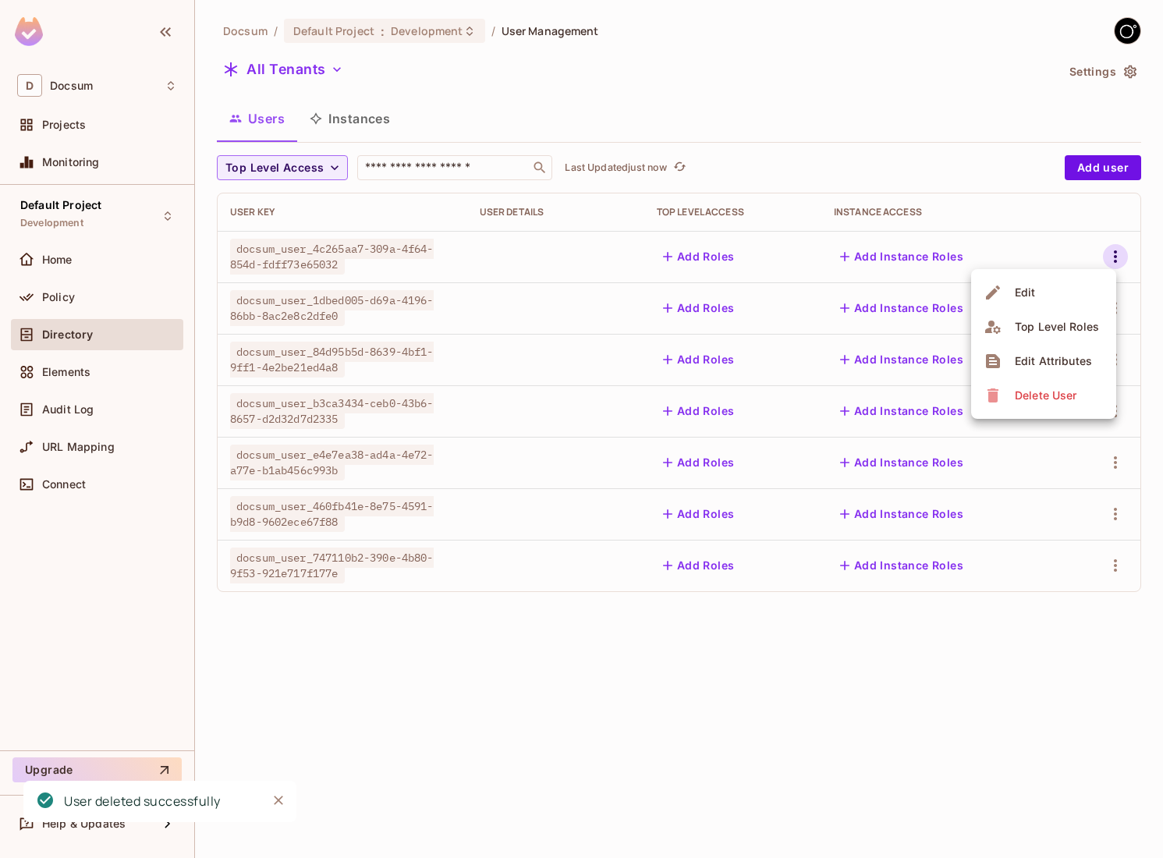
click at [1024, 397] on div "Delete User" at bounding box center [1046, 396] width 62 height 16
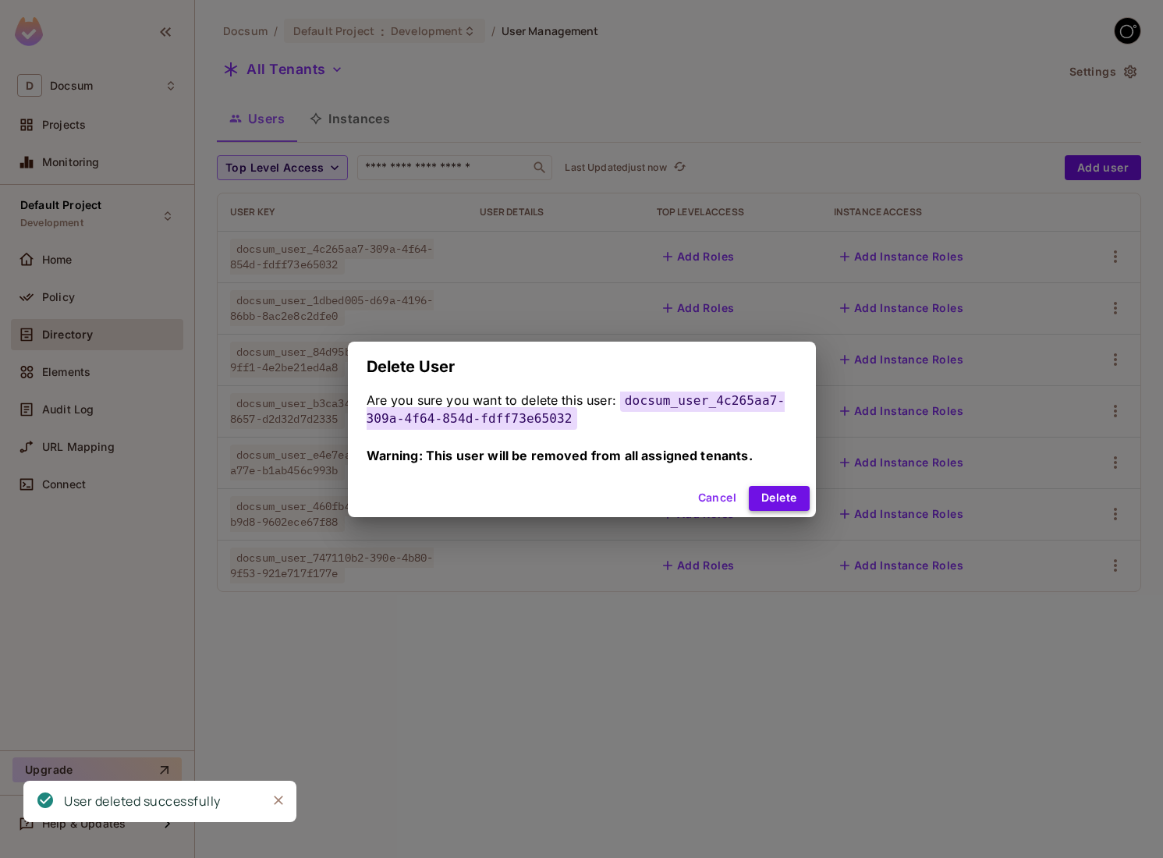
click at [782, 487] on button "Delete" at bounding box center [779, 498] width 60 height 25
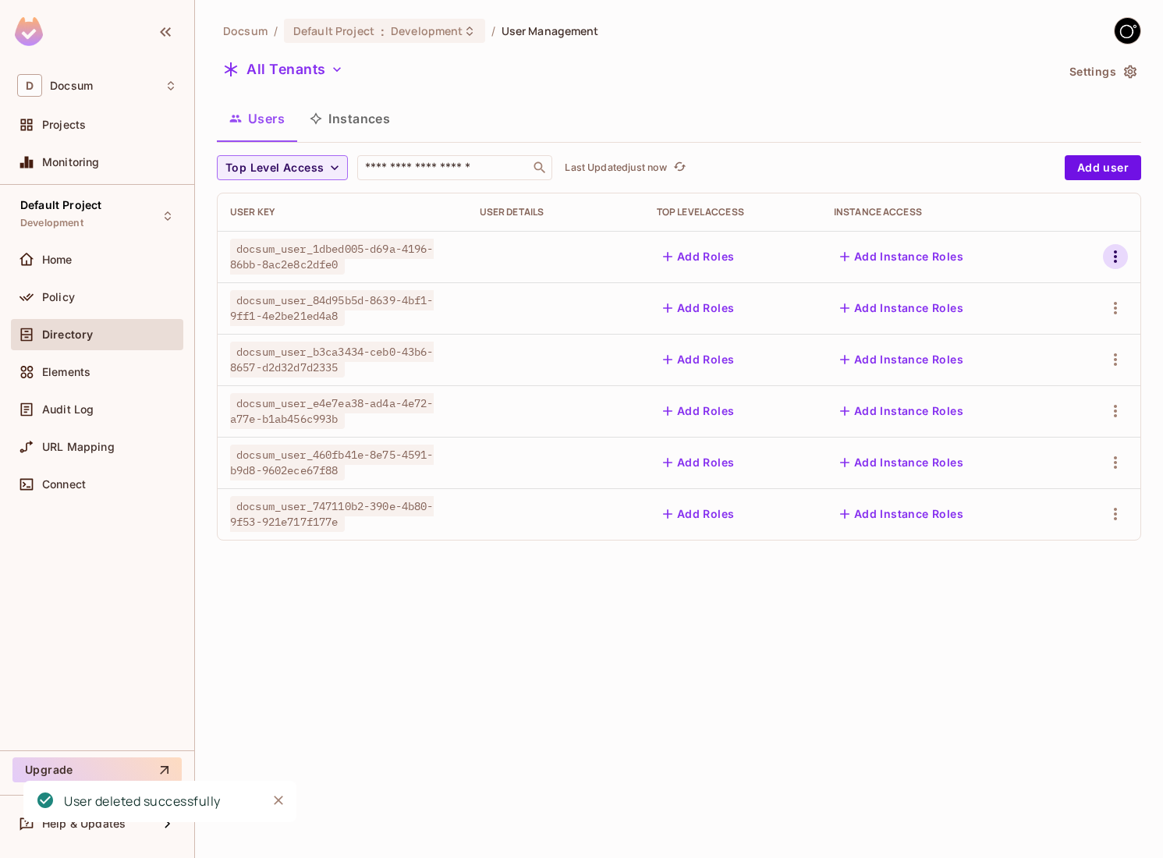
click at [1112, 261] on icon "button" at bounding box center [1115, 256] width 19 height 19
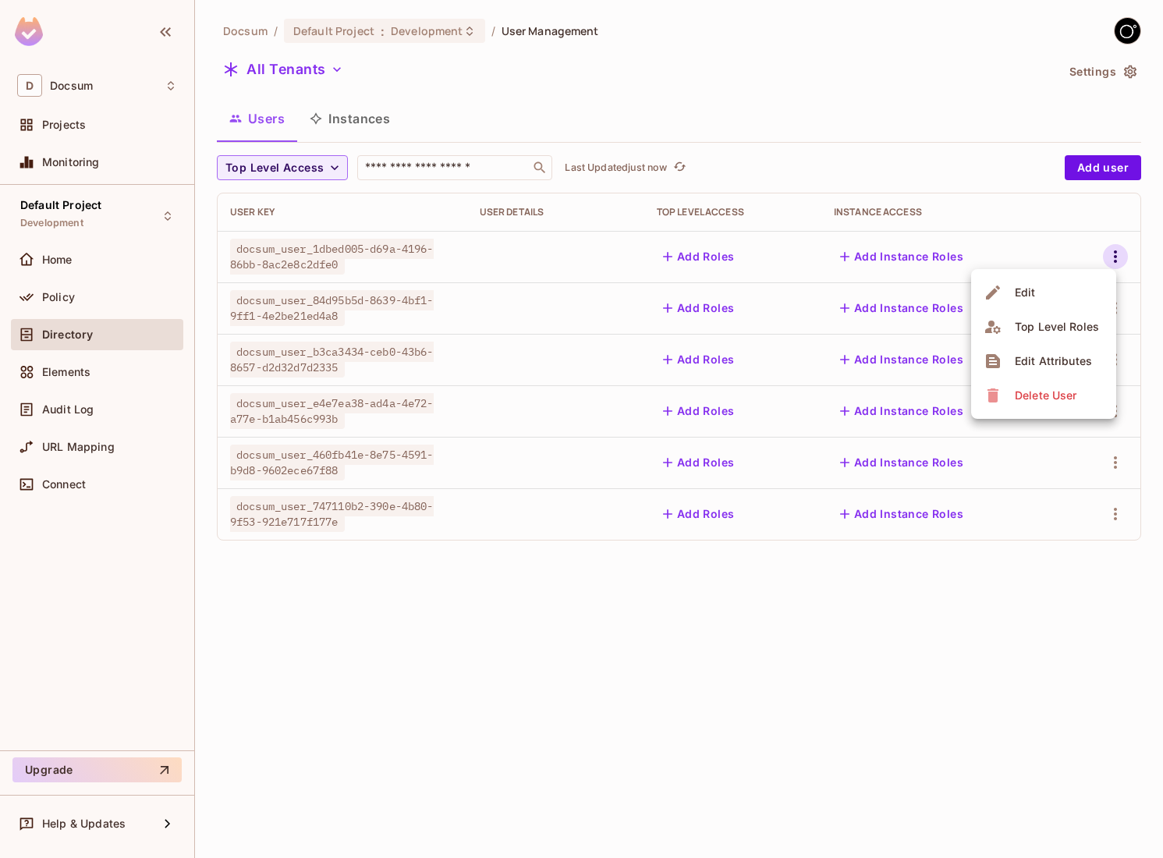
click at [1036, 398] on div "Delete User" at bounding box center [1046, 396] width 62 height 16
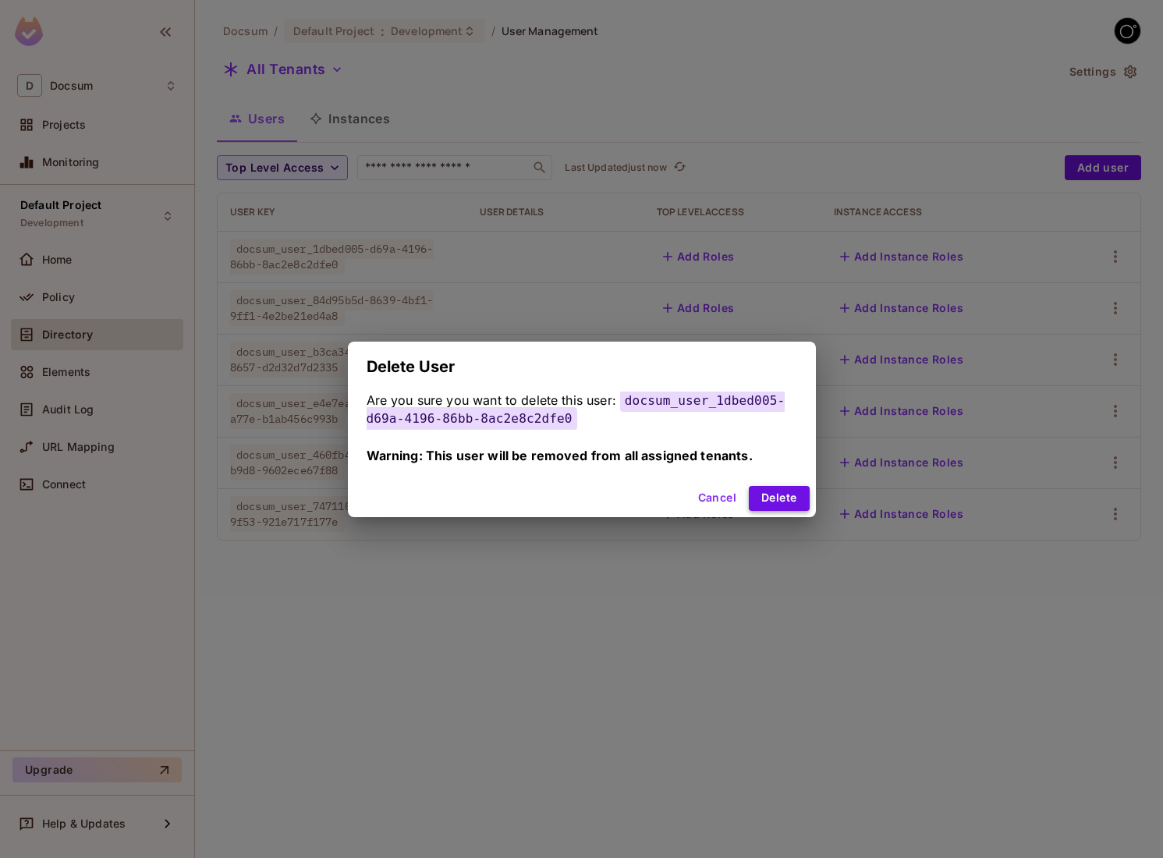
click at [769, 502] on button "Delete" at bounding box center [779, 498] width 60 height 25
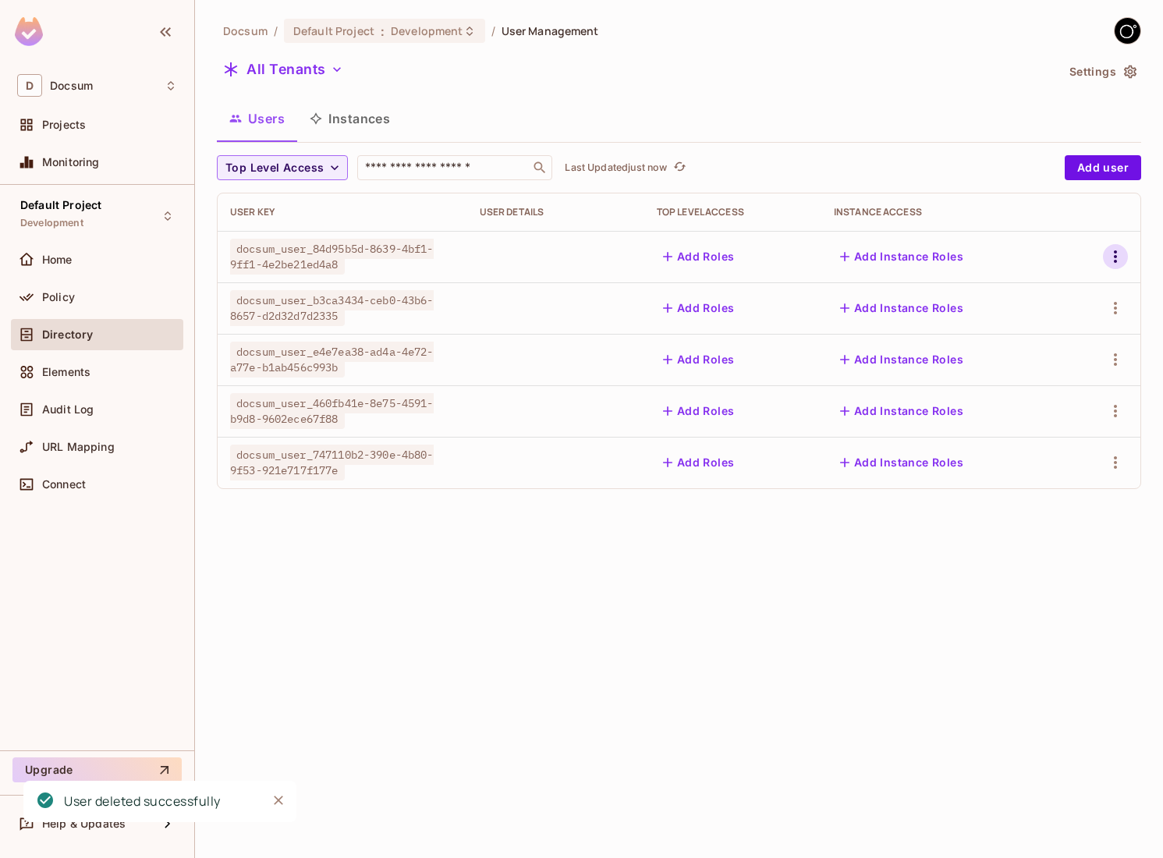
click at [1114, 245] on button "button" at bounding box center [1115, 256] width 25 height 25
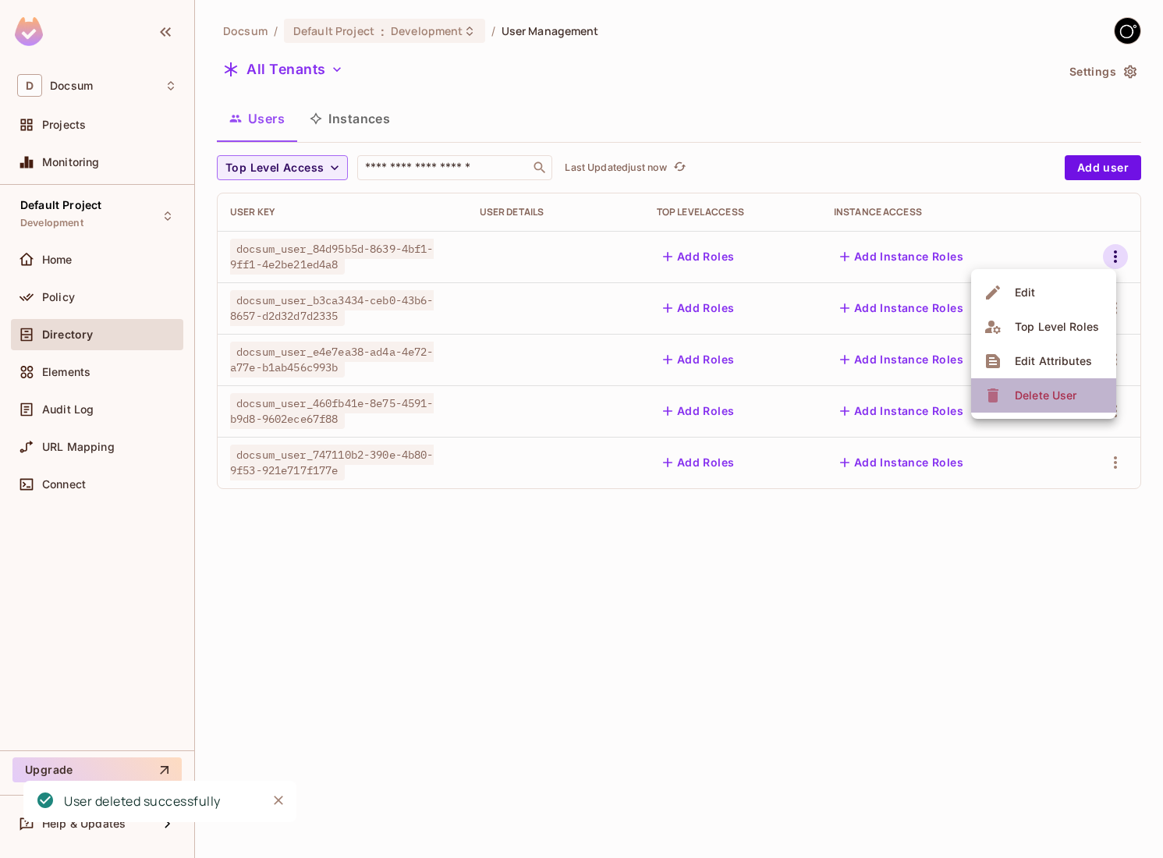
click at [1006, 398] on div "Delete User" at bounding box center [1031, 395] width 97 height 25
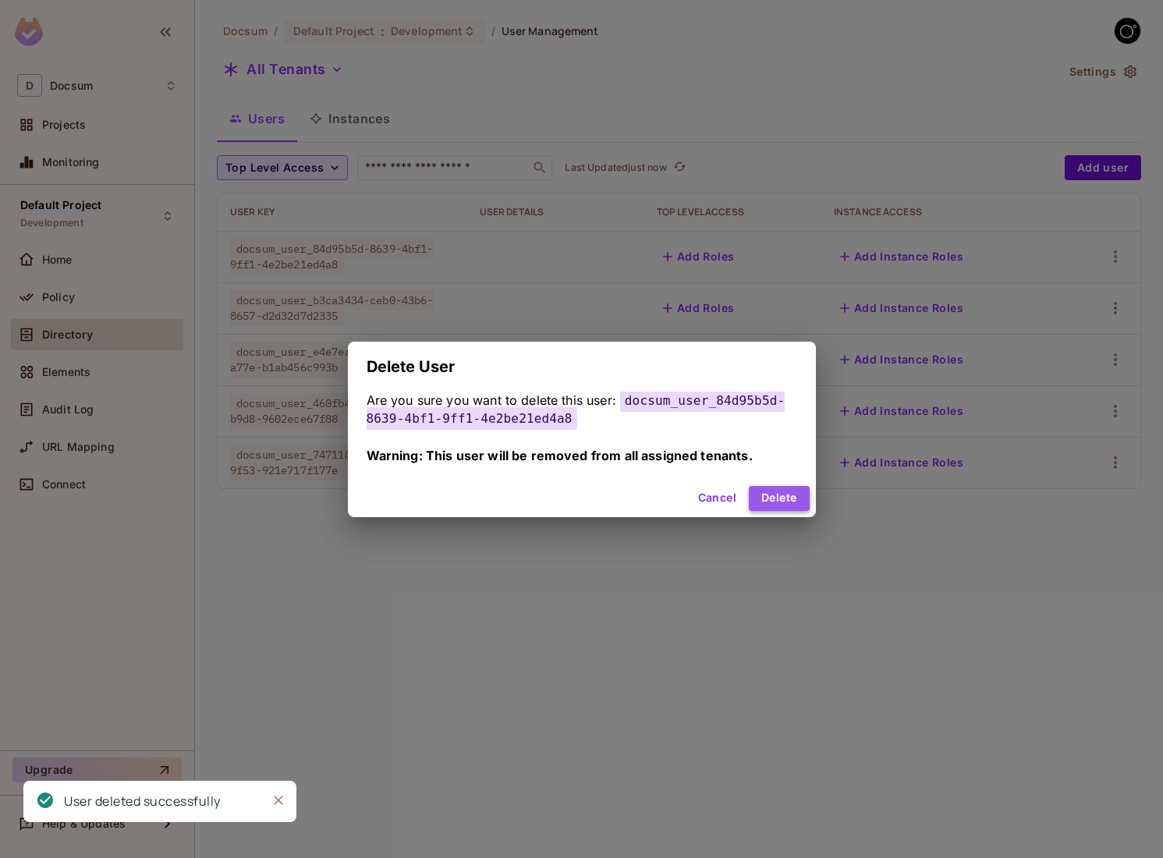
click at [785, 501] on button "Delete" at bounding box center [779, 498] width 60 height 25
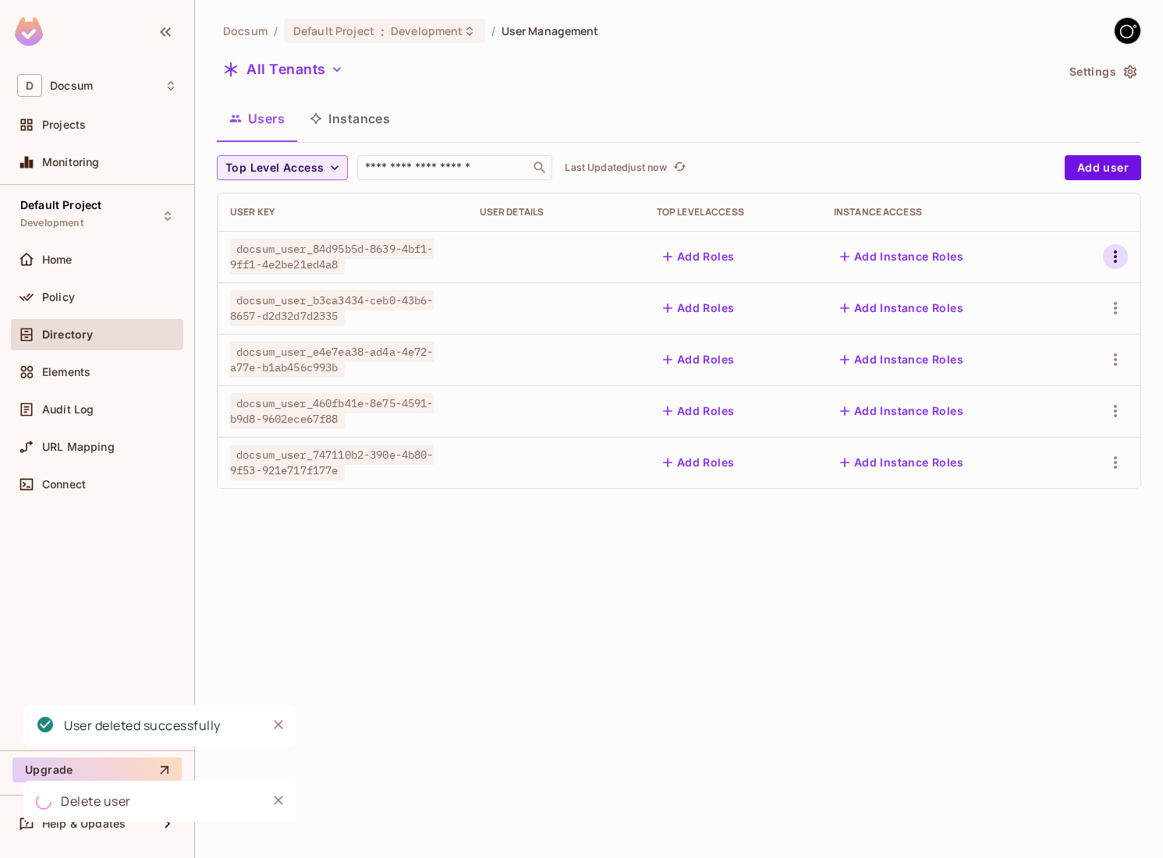
click at [1108, 250] on icon "button" at bounding box center [1115, 256] width 19 height 19
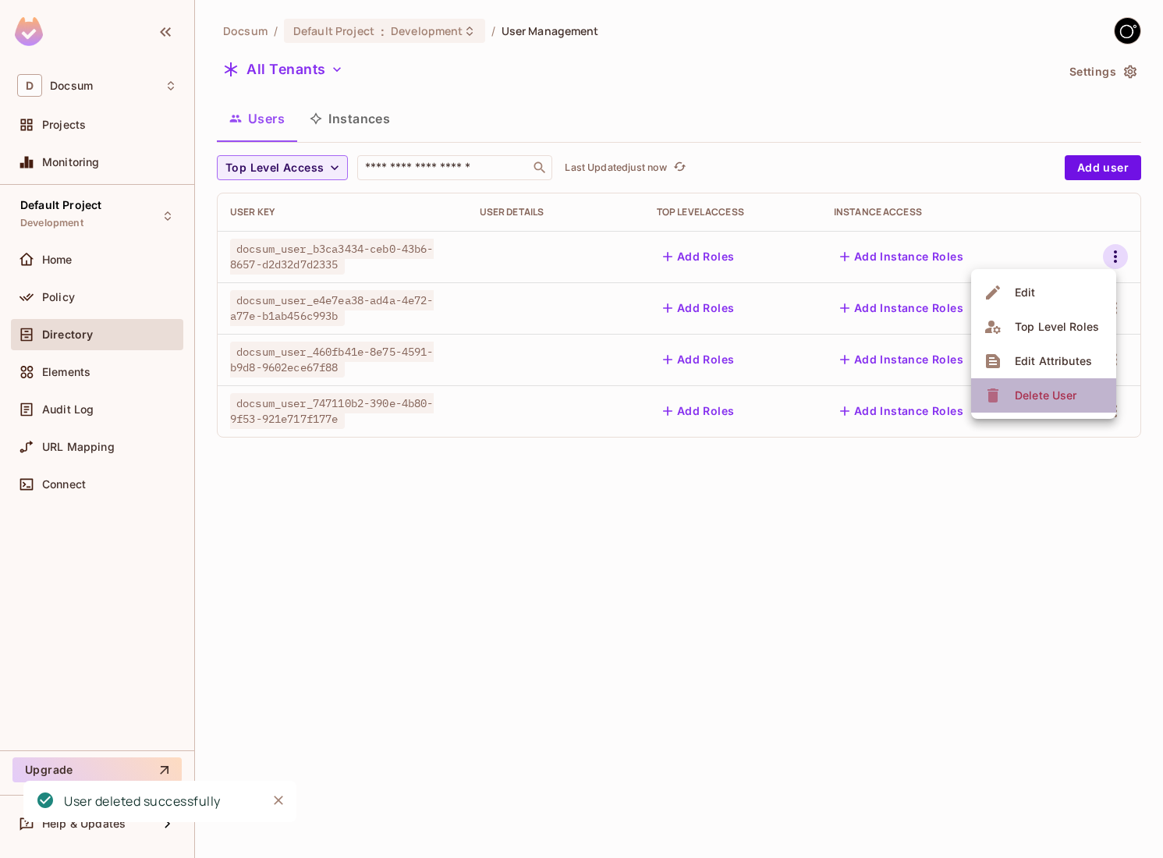
click at [1036, 401] on div "Delete User" at bounding box center [1046, 396] width 62 height 16
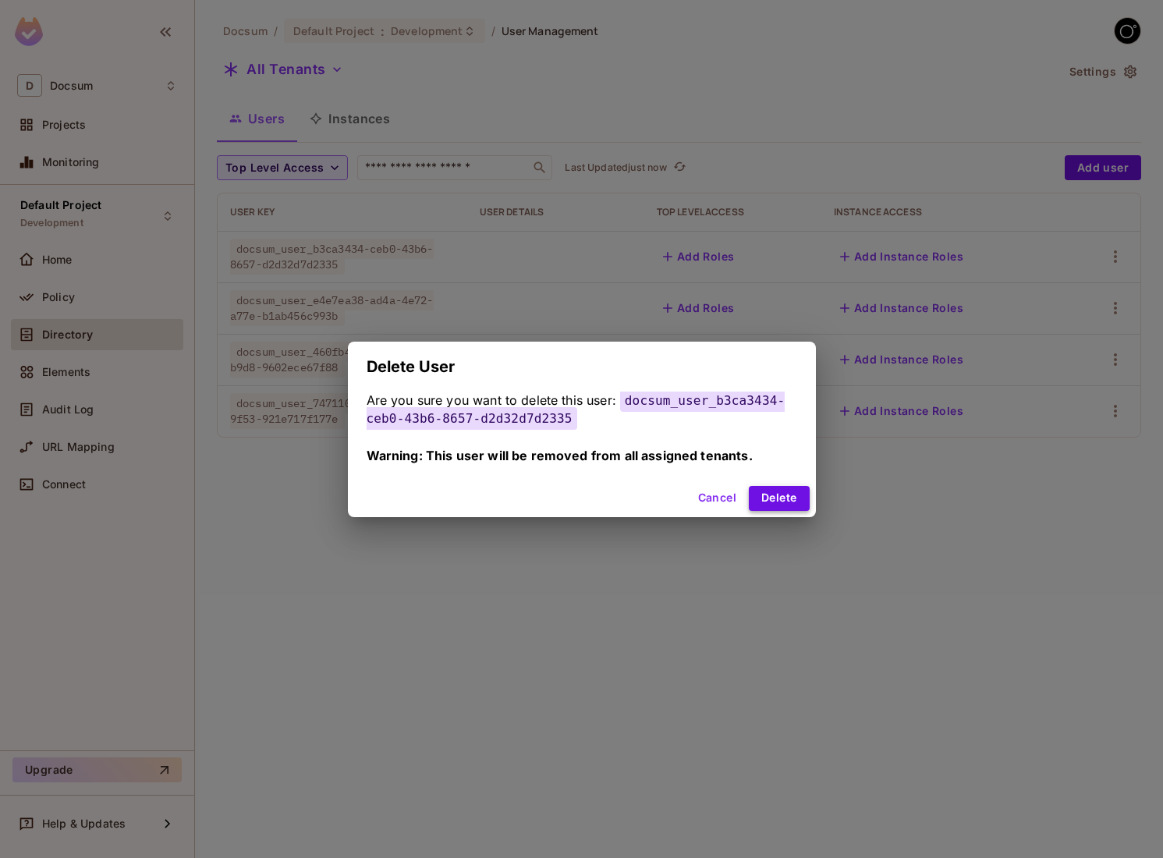
click at [802, 504] on button "Delete" at bounding box center [779, 498] width 60 height 25
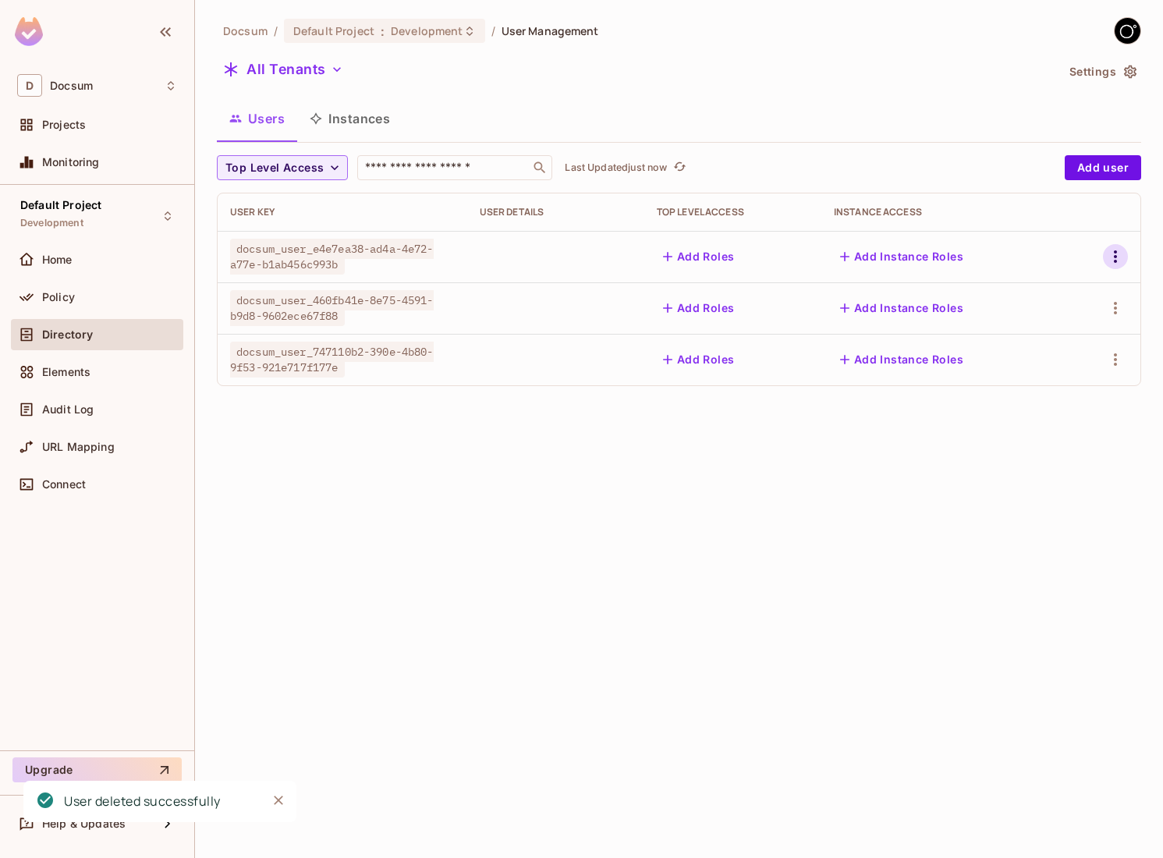
click at [1119, 250] on icon "button" at bounding box center [1115, 256] width 19 height 19
click at [1036, 406] on span "Delete User" at bounding box center [1045, 395] width 71 height 25
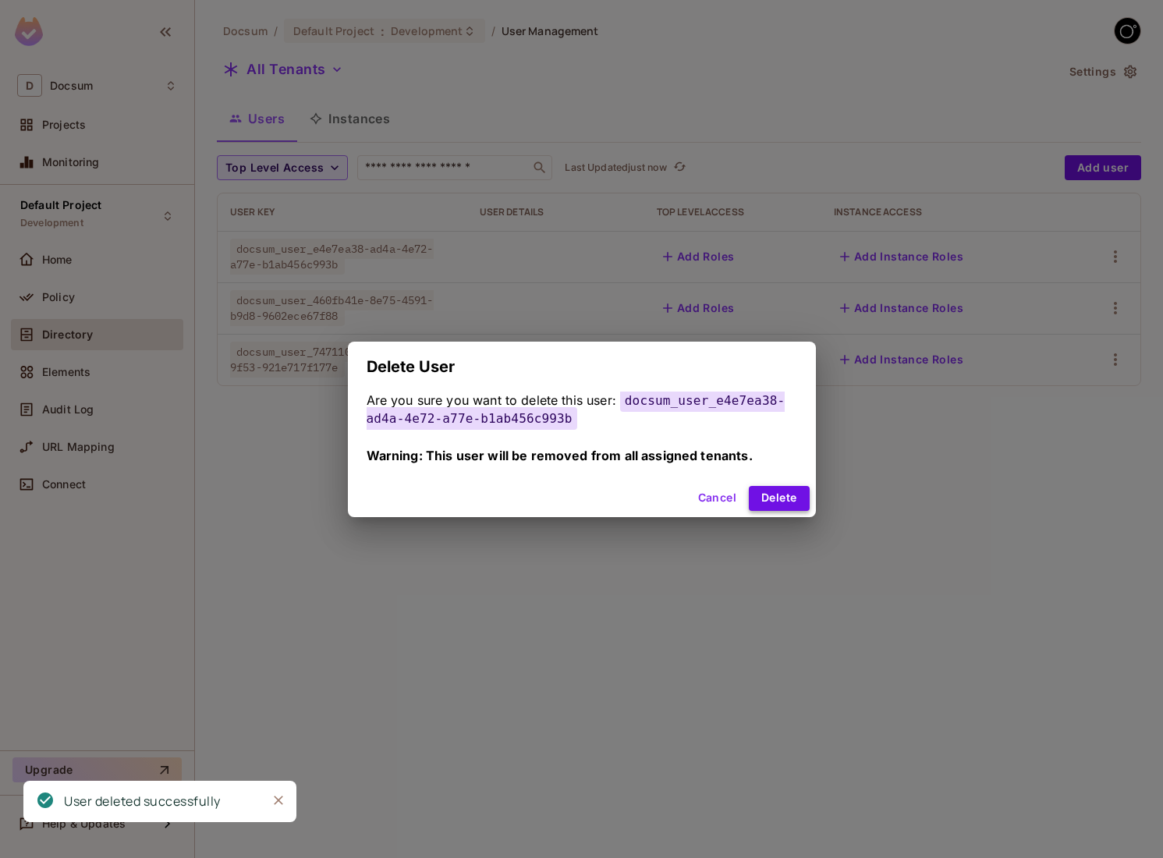
click at [768, 497] on button "Delete" at bounding box center [779, 498] width 60 height 25
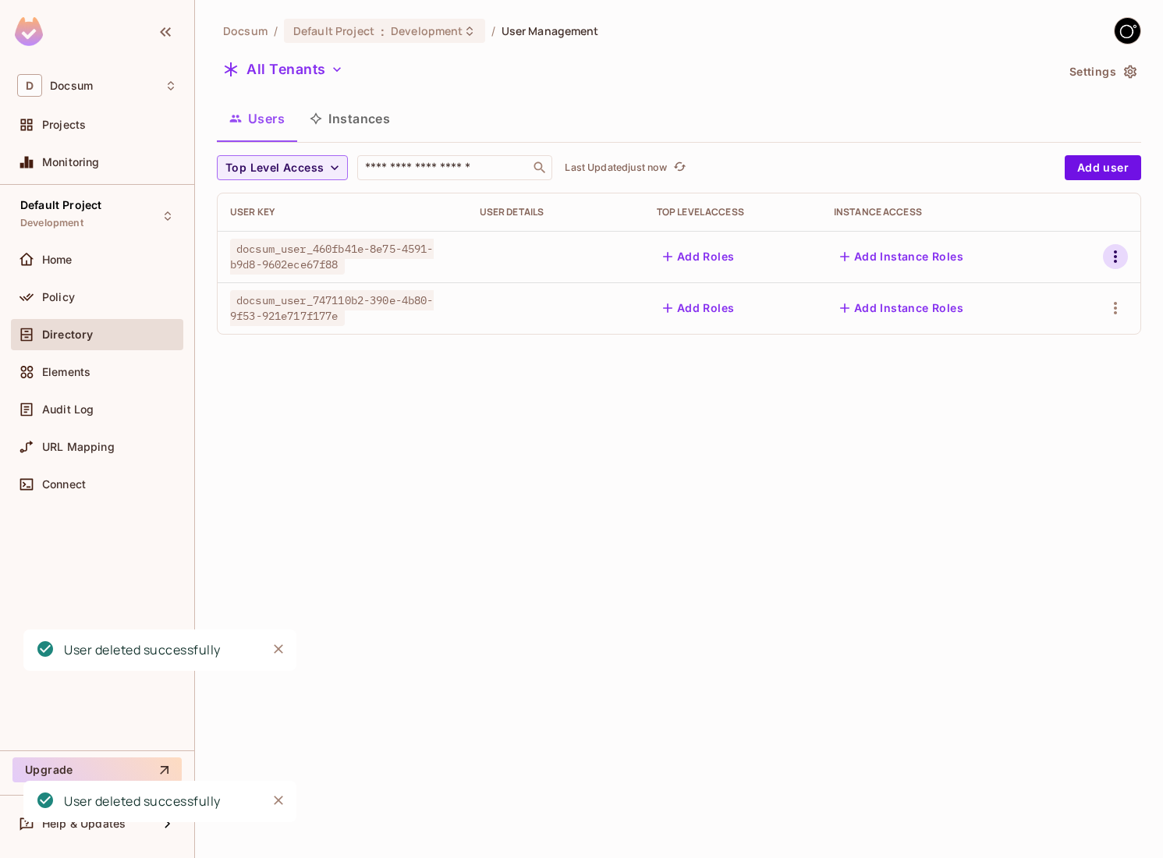
click at [1108, 255] on icon "button" at bounding box center [1115, 256] width 19 height 19
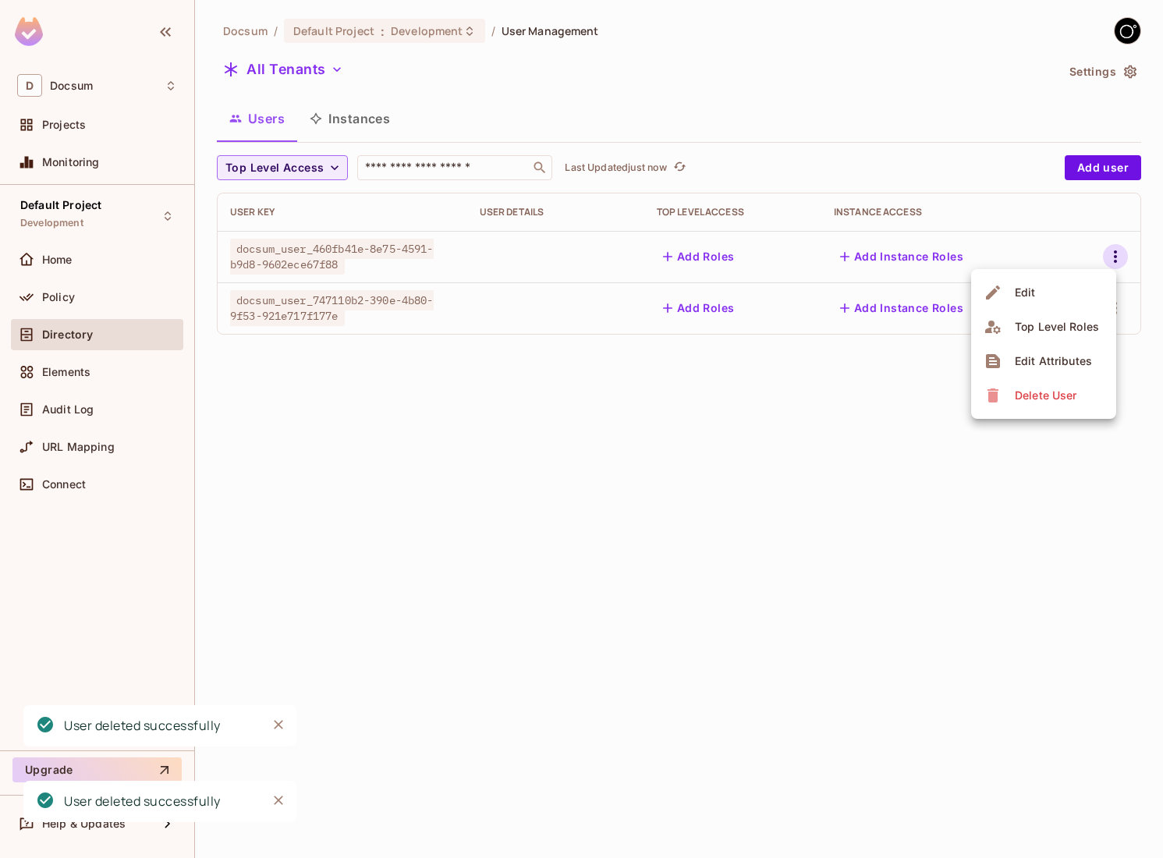
click at [1018, 400] on div "Delete User" at bounding box center [1046, 396] width 62 height 16
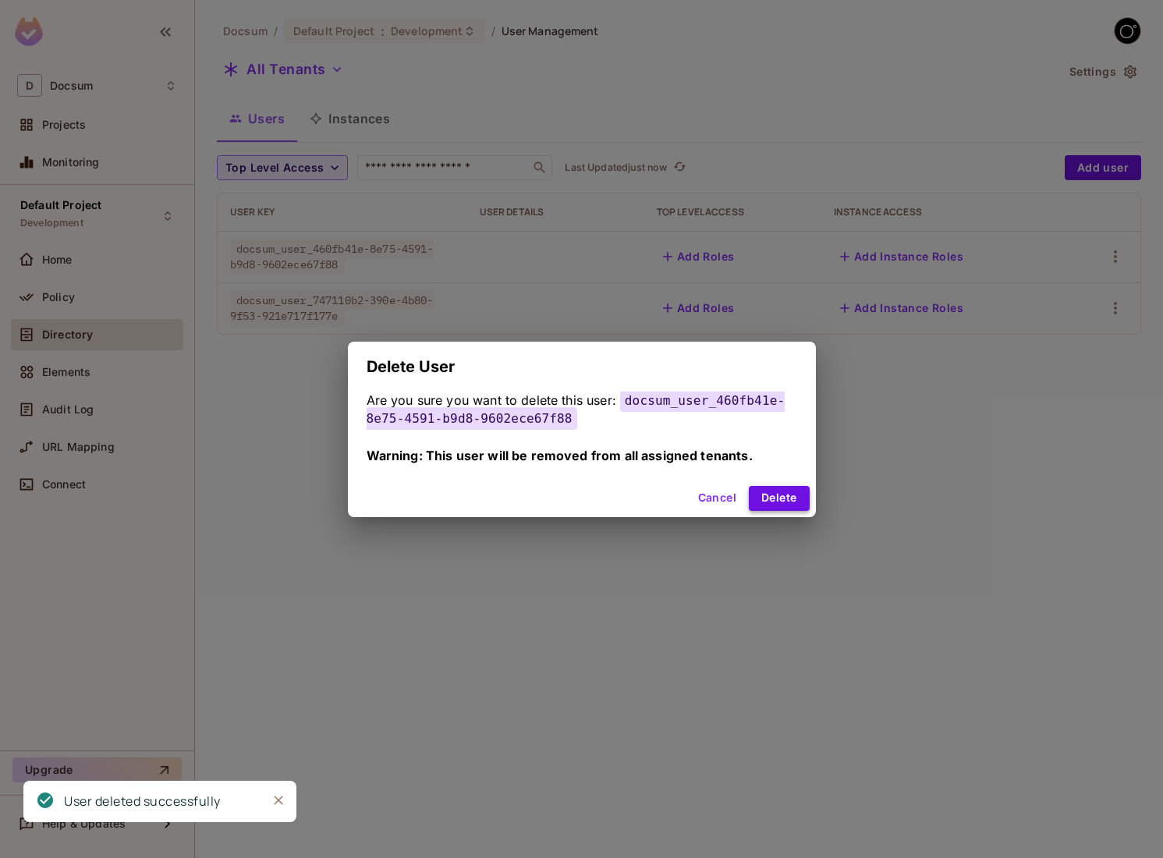
click at [776, 498] on button "Delete" at bounding box center [779, 498] width 60 height 25
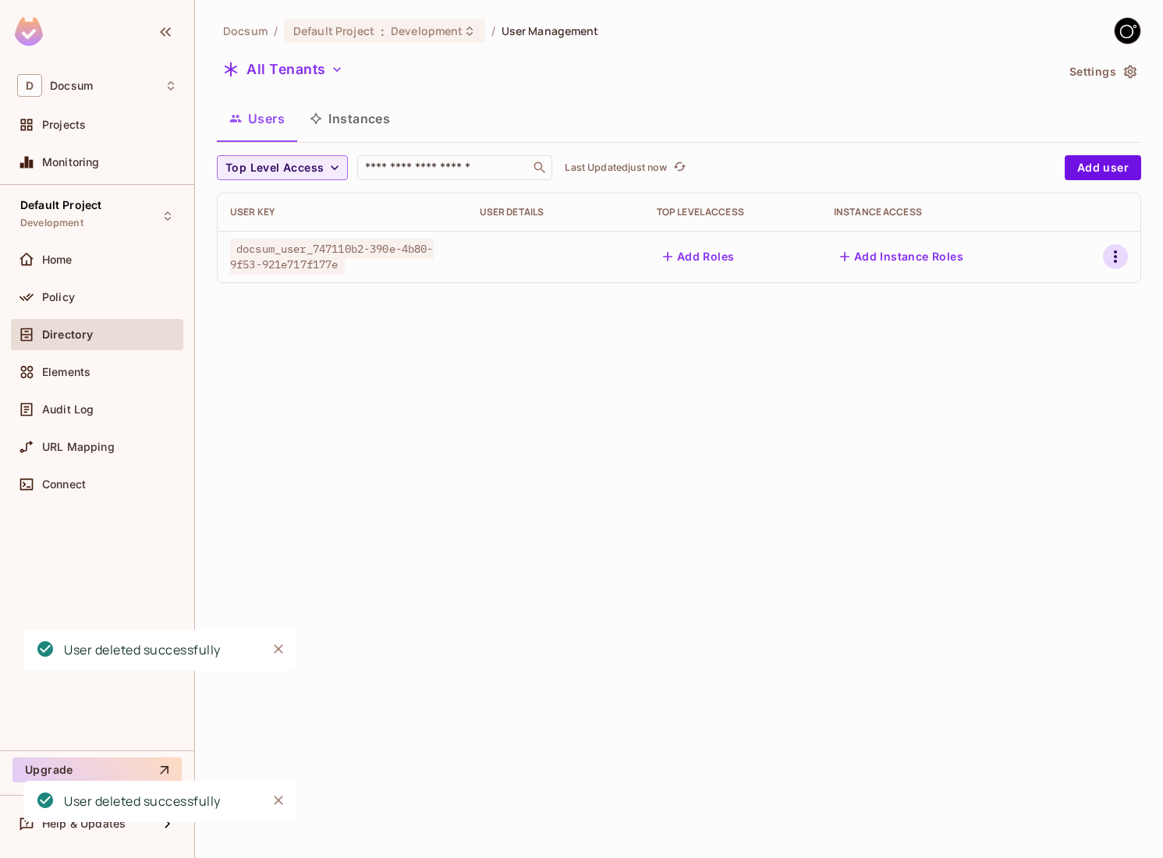
click at [1111, 257] on icon "button" at bounding box center [1115, 256] width 19 height 19
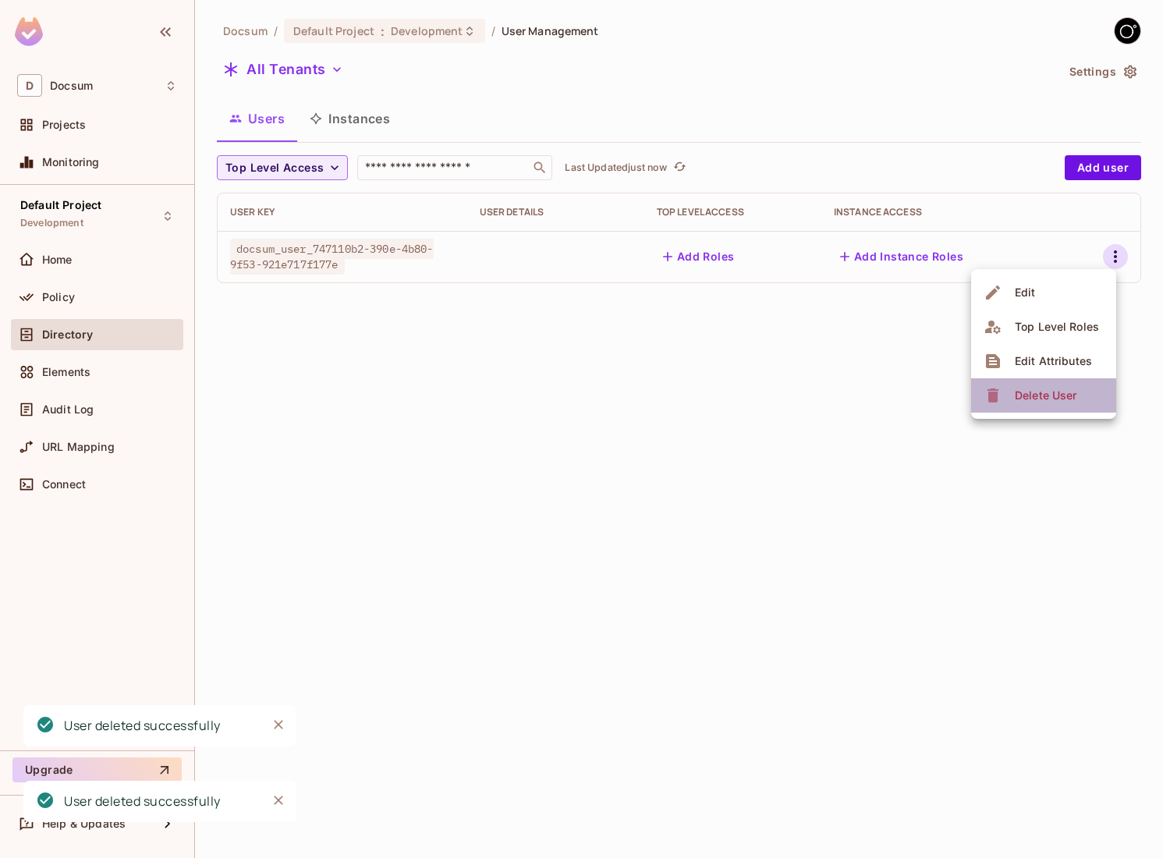
click at [1040, 401] on div "Delete User" at bounding box center [1046, 396] width 62 height 16
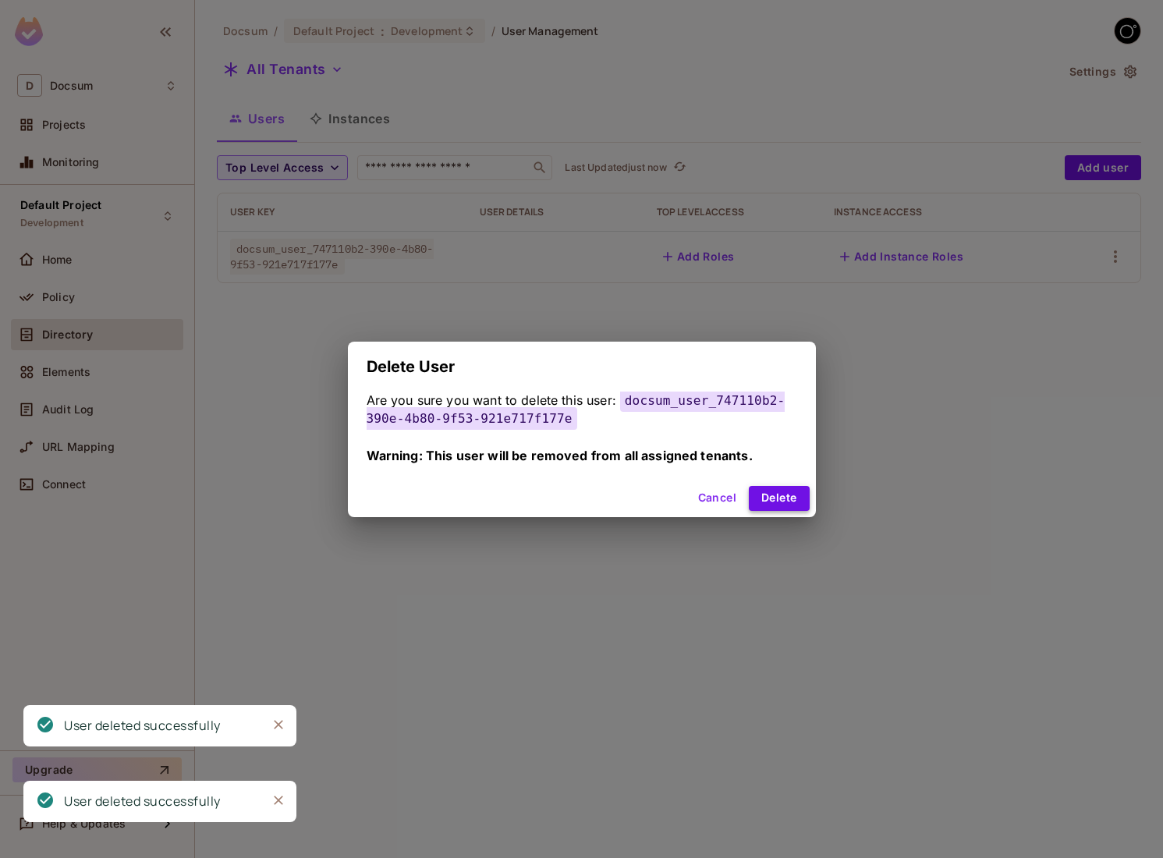
click at [786, 488] on button "Delete" at bounding box center [779, 498] width 60 height 25
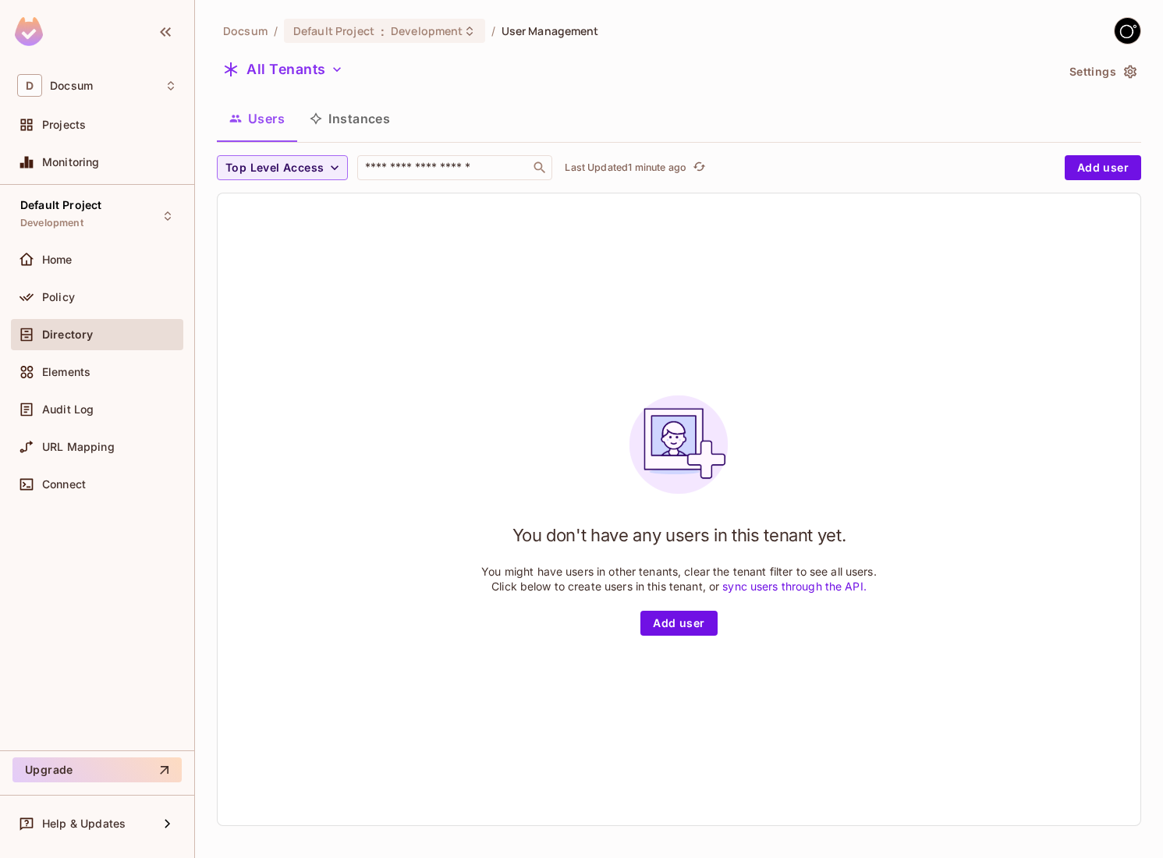
click at [417, 390] on div "You don't have any users in this tenant yet. You might have users in other tena…" at bounding box center [679, 509] width 923 height 632
click at [1117, 69] on button "Settings" at bounding box center [1102, 71] width 78 height 25
